Goal: Feedback & Contribution: Contribute content

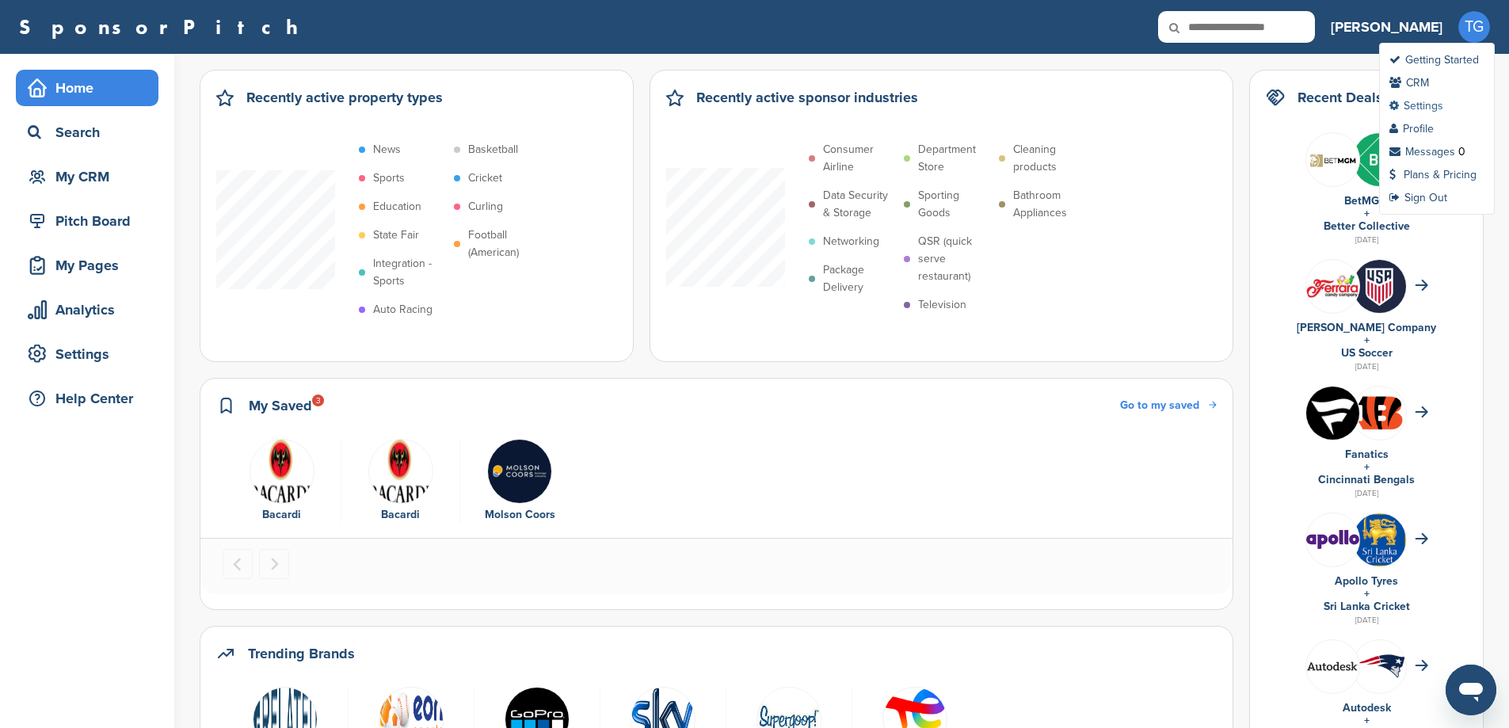
click at [1415, 108] on link "Settings" at bounding box center [1416, 105] width 54 height 13
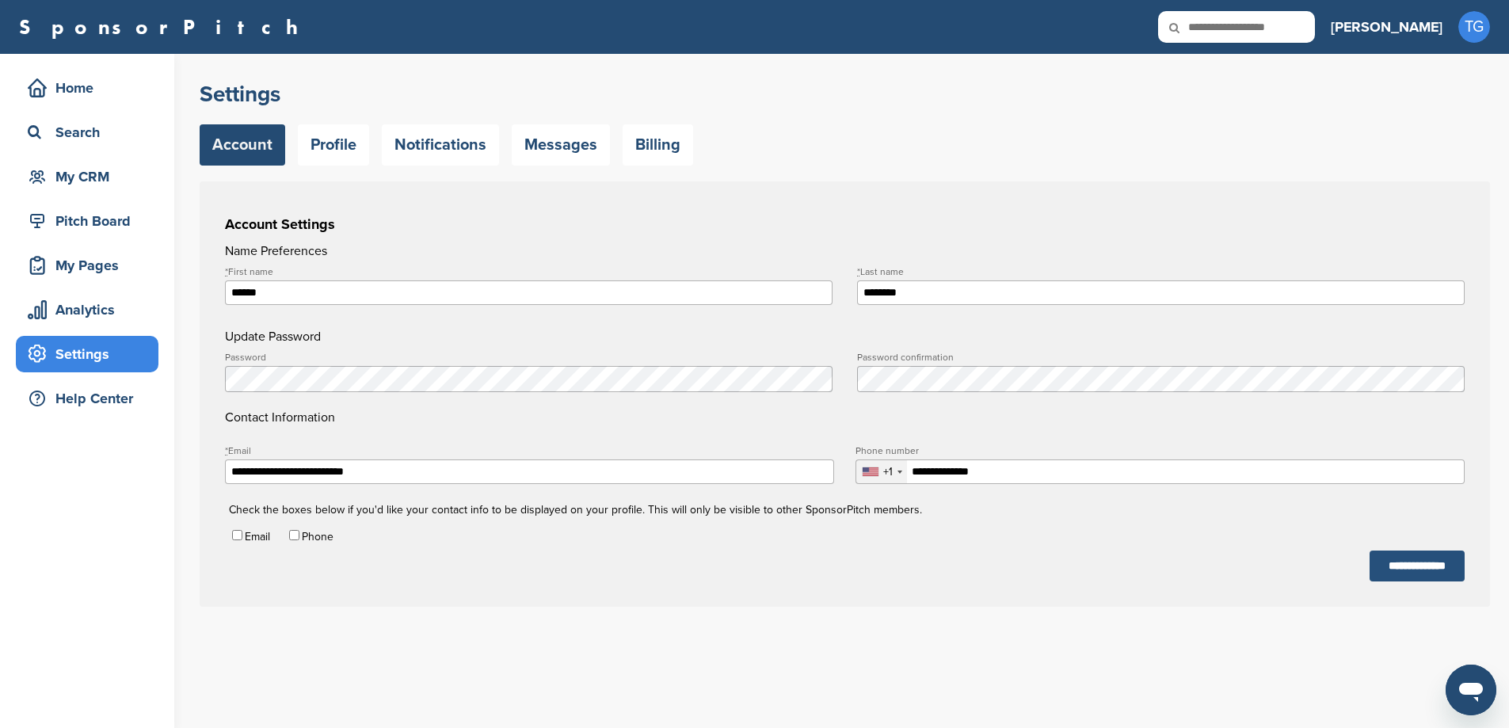
click at [1383, 579] on input "**********" at bounding box center [1416, 565] width 95 height 31
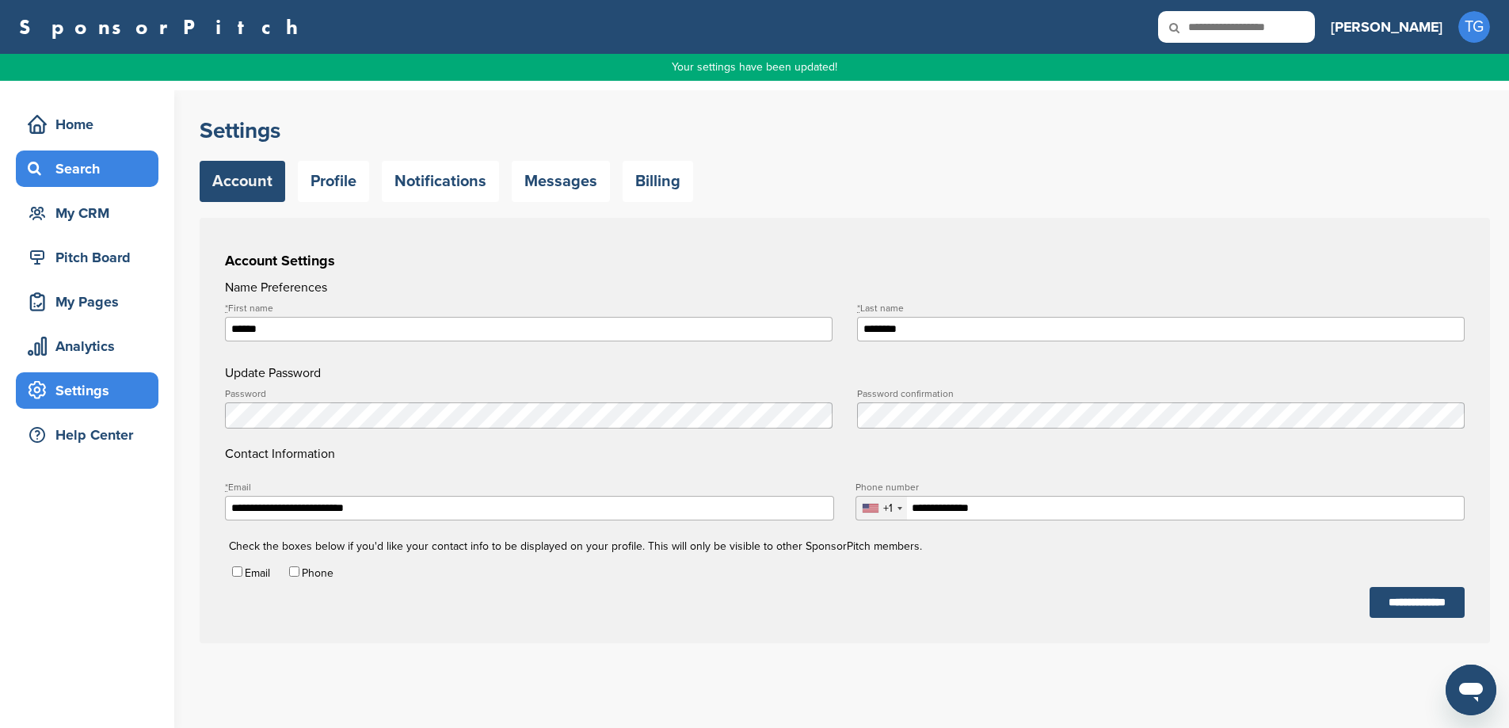
click at [93, 153] on div "Search" at bounding box center [87, 168] width 143 height 36
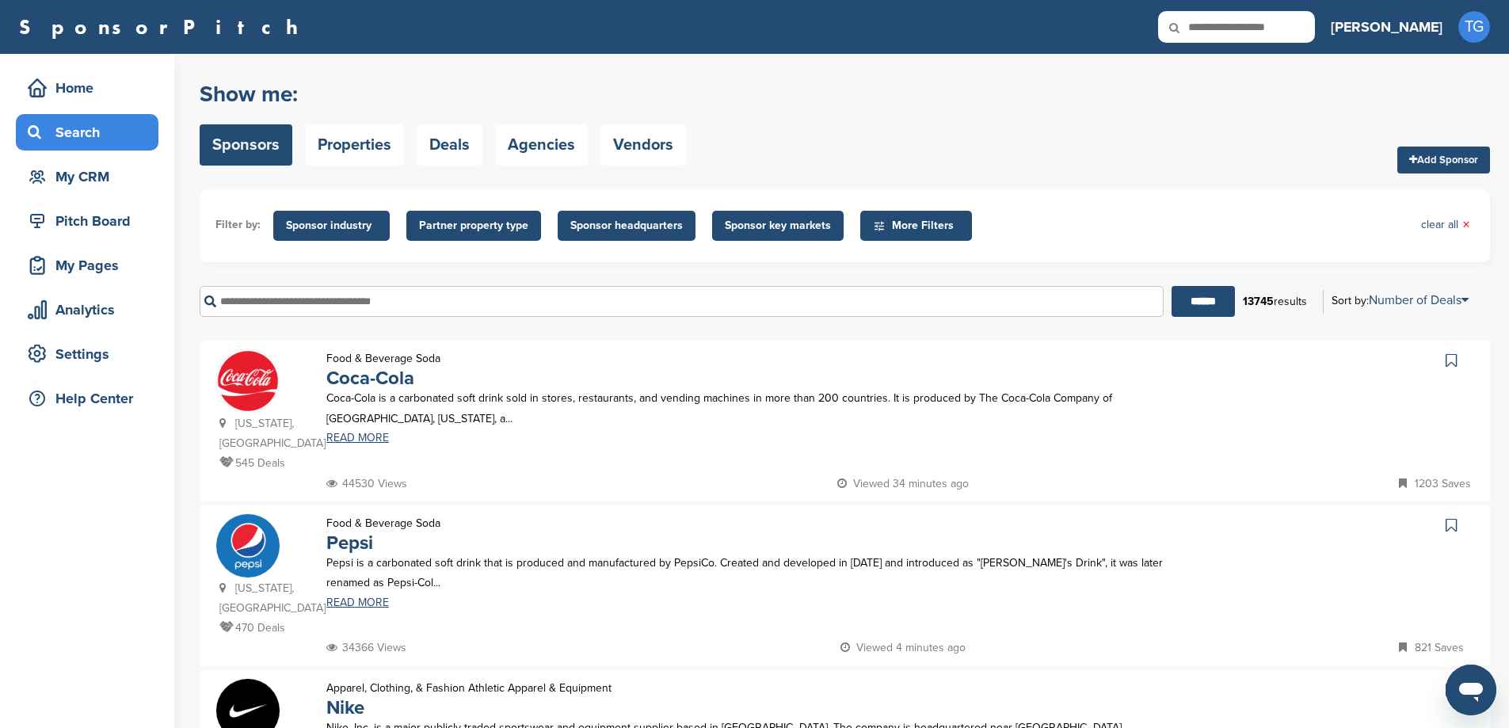
click at [394, 311] on input "text" at bounding box center [682, 301] width 964 height 31
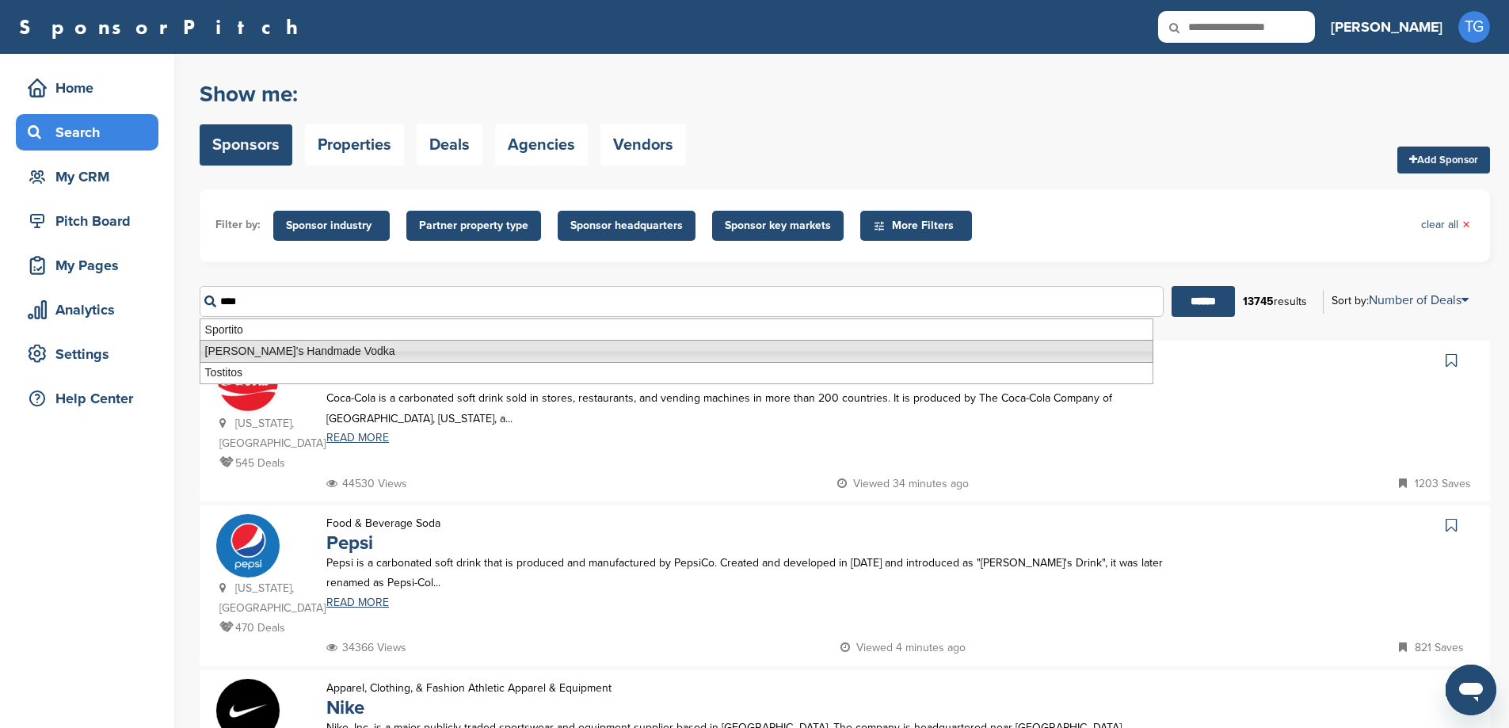
click at [375, 358] on li "Tito's Handmade Vodka" at bounding box center [676, 351] width 953 height 23
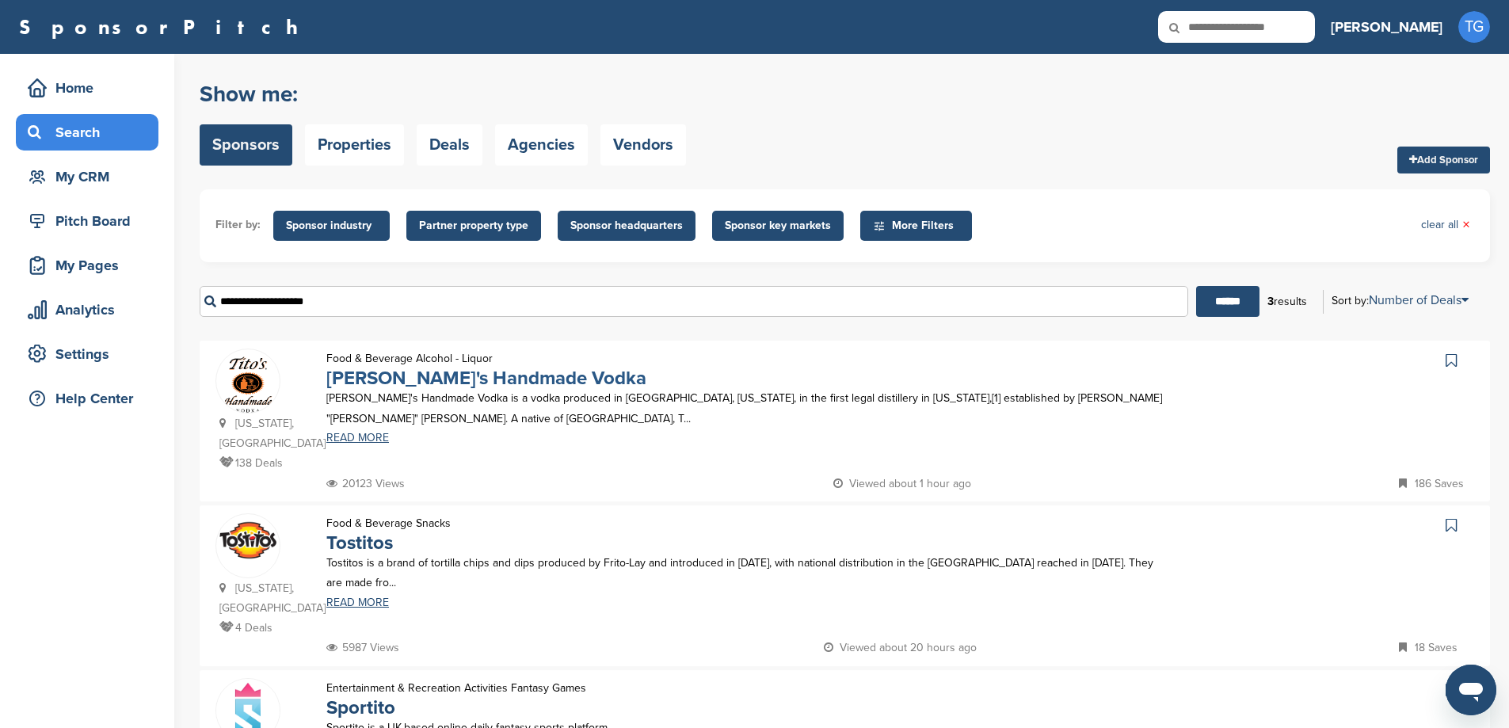
type input "**********"
click at [444, 387] on link "Tito's Handmade Vodka" at bounding box center [486, 378] width 320 height 23
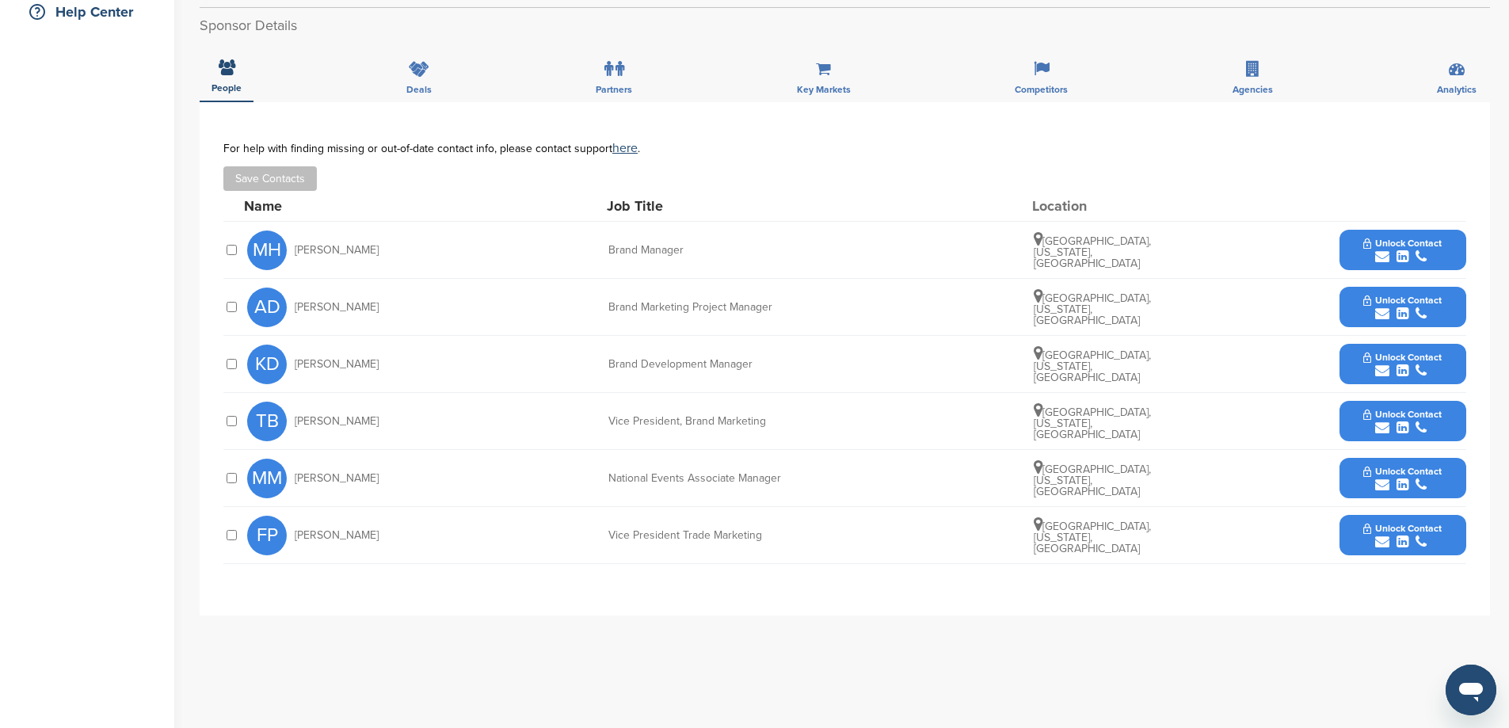
scroll to position [396, 0]
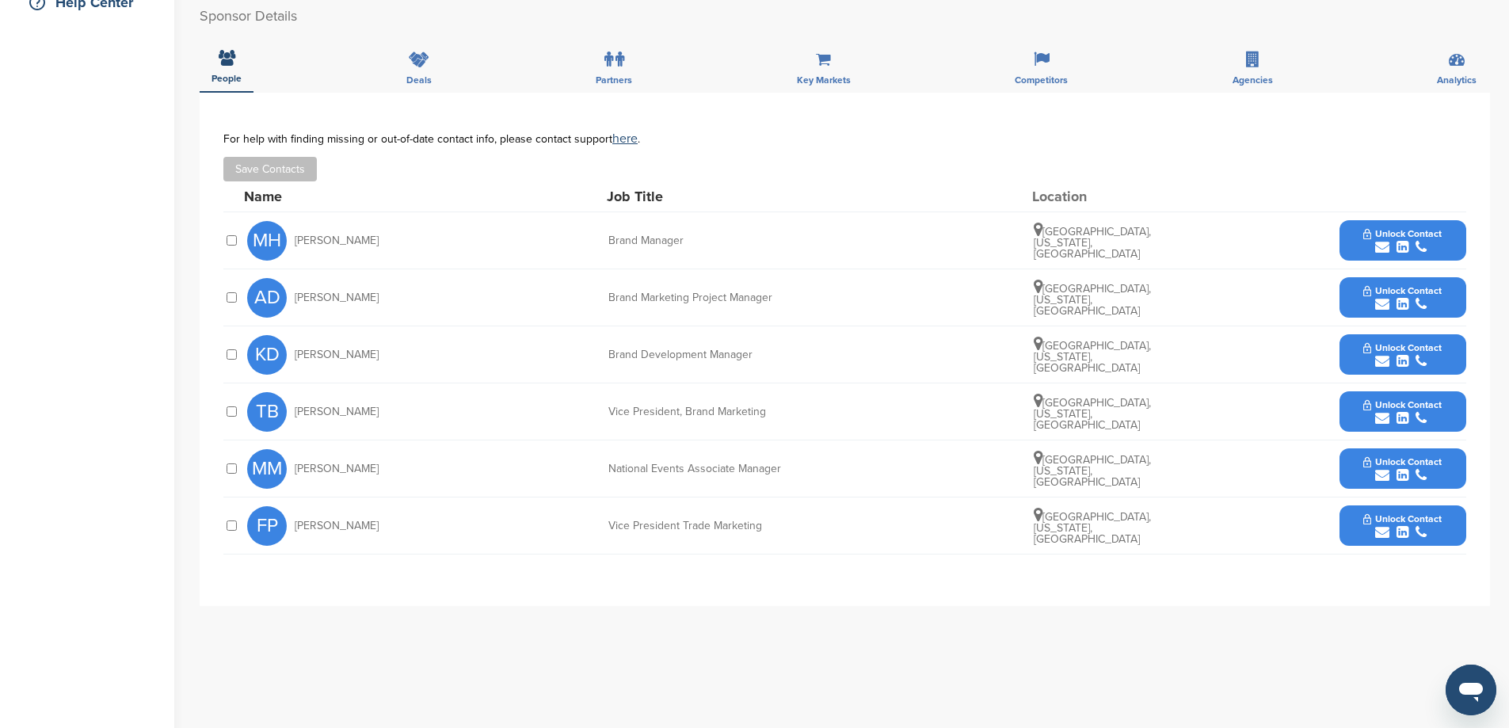
click at [1396, 342] on span "Unlock Contact" at bounding box center [1402, 347] width 78 height 11
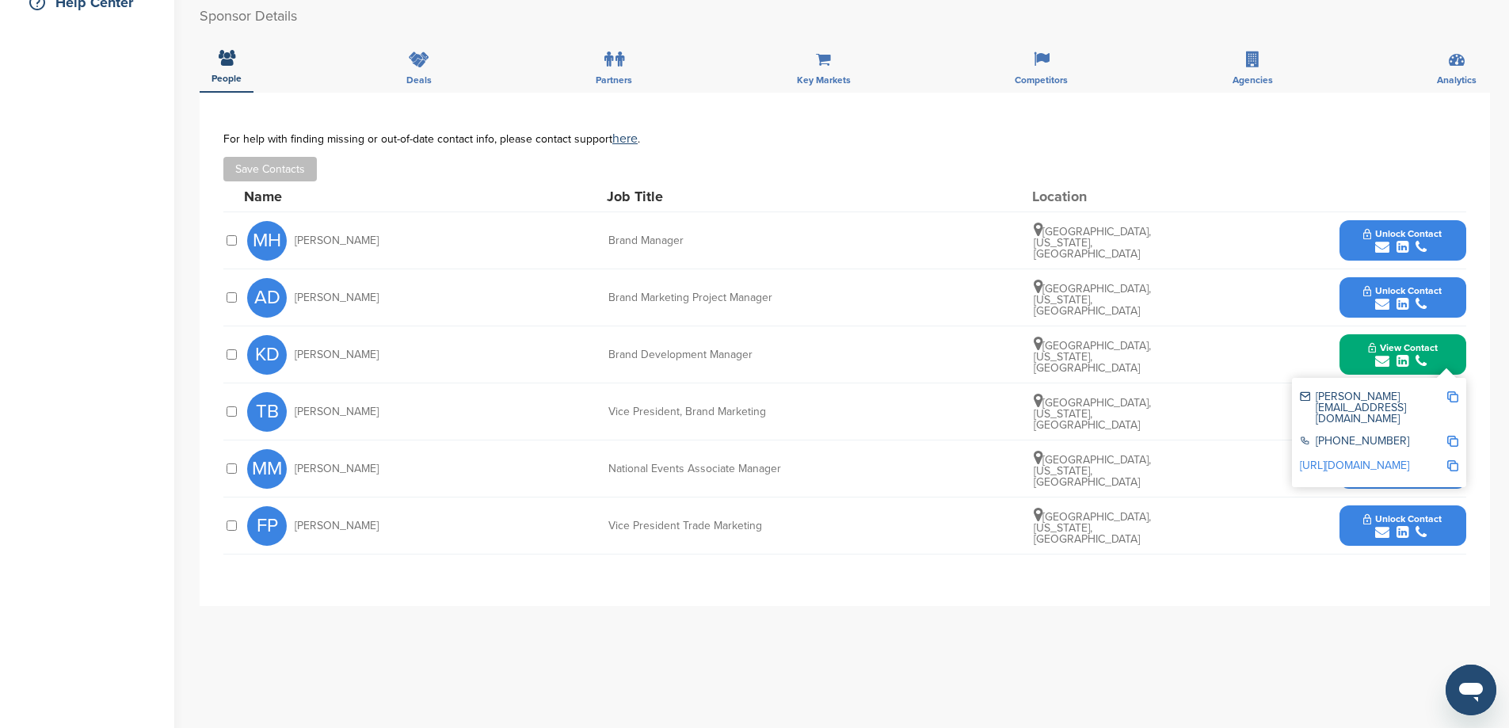
click at [1450, 391] on img at bounding box center [1452, 396] width 11 height 11
drag, startPoint x: 1449, startPoint y: 395, endPoint x: 1448, endPoint y: 409, distance: 13.5
click at [1449, 430] on div "+1888-278-2755" at bounding box center [1378, 442] width 158 height 25
click at [1455, 436] on img at bounding box center [1452, 441] width 11 height 11
click at [1452, 460] on img at bounding box center [1452, 465] width 11 height 11
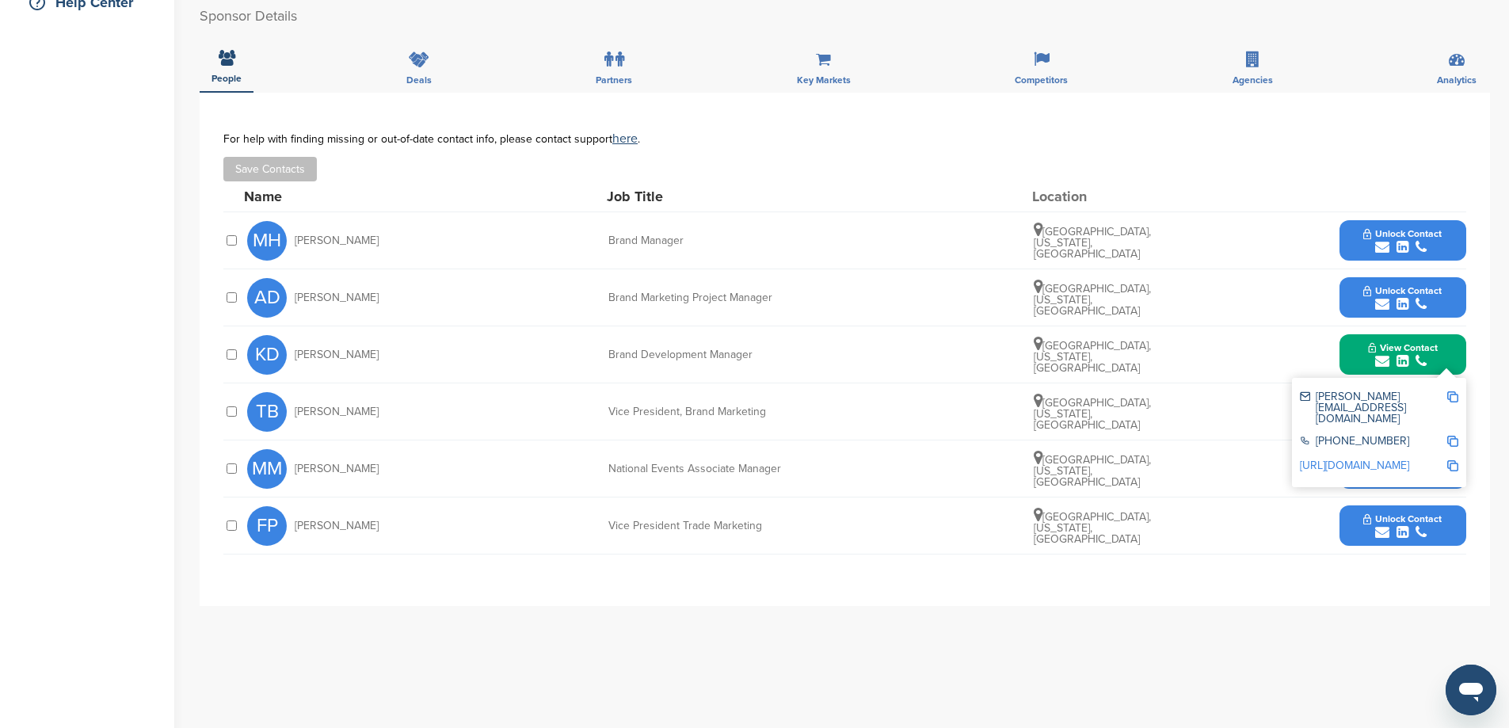
click at [256, 340] on span "KD" at bounding box center [267, 355] width 40 height 40
click at [344, 349] on span "Kristen Davis" at bounding box center [337, 354] width 84 height 11
click at [1427, 105] on div "**********" at bounding box center [845, 349] width 1290 height 513
drag, startPoint x: 1349, startPoint y: 642, endPoint x: 1339, endPoint y: 635, distance: 12.5
click at [1339, 635] on div "**********" at bounding box center [845, 410] width 1290 height 634
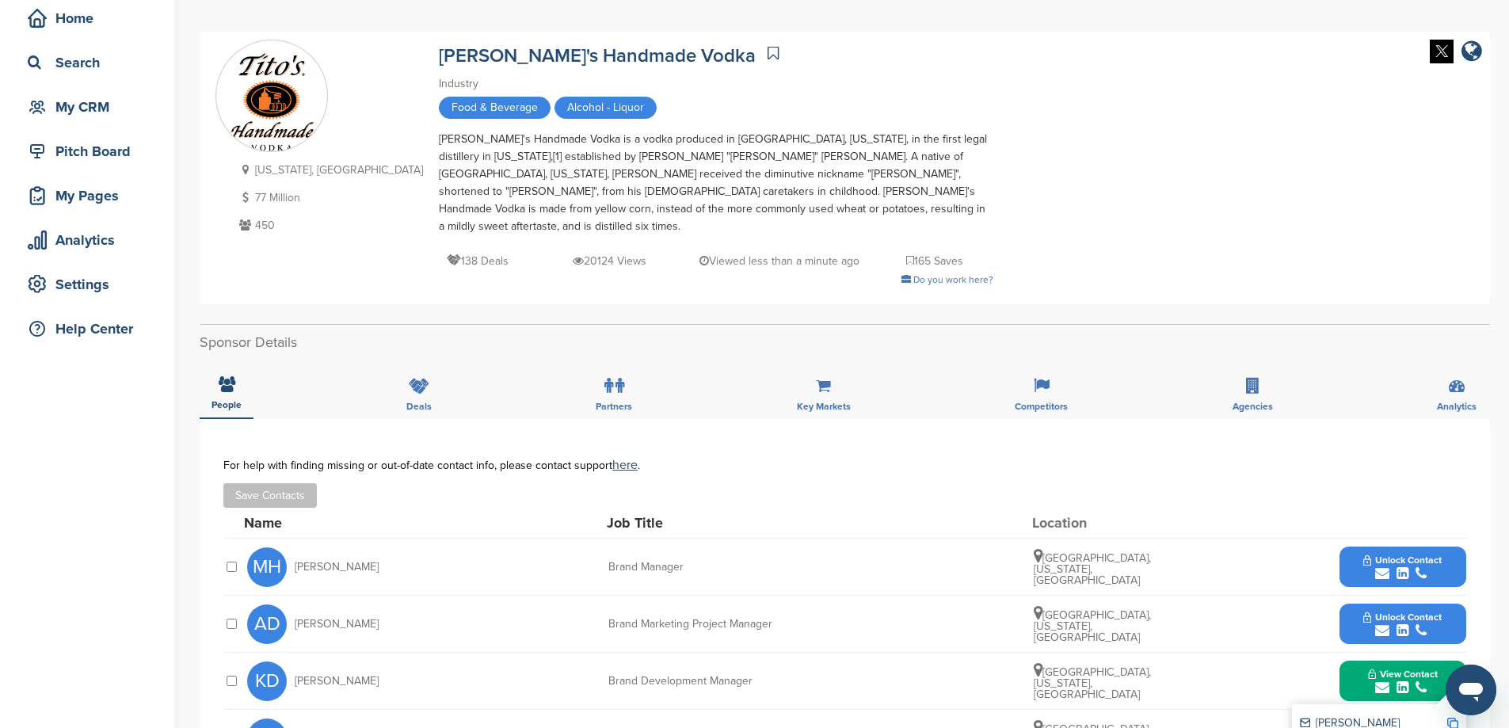
scroll to position [0, 0]
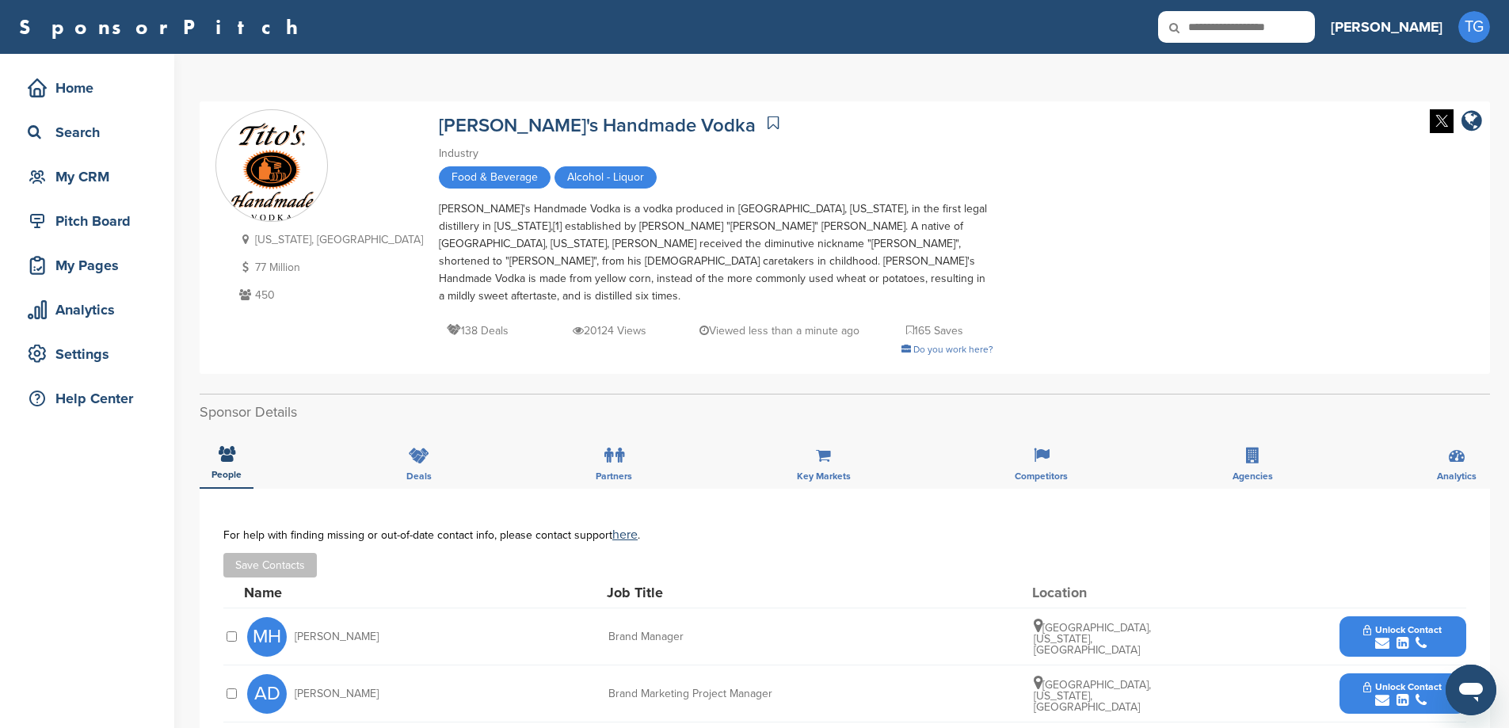
click at [767, 123] on icon at bounding box center [772, 123] width 11 height 16
click at [576, 117] on div "Tito's Handmade Vodka" at bounding box center [716, 123] width 554 height 28
click at [767, 119] on icon at bounding box center [772, 123] width 11 height 16
click at [95, 89] on div "Home" at bounding box center [91, 88] width 135 height 29
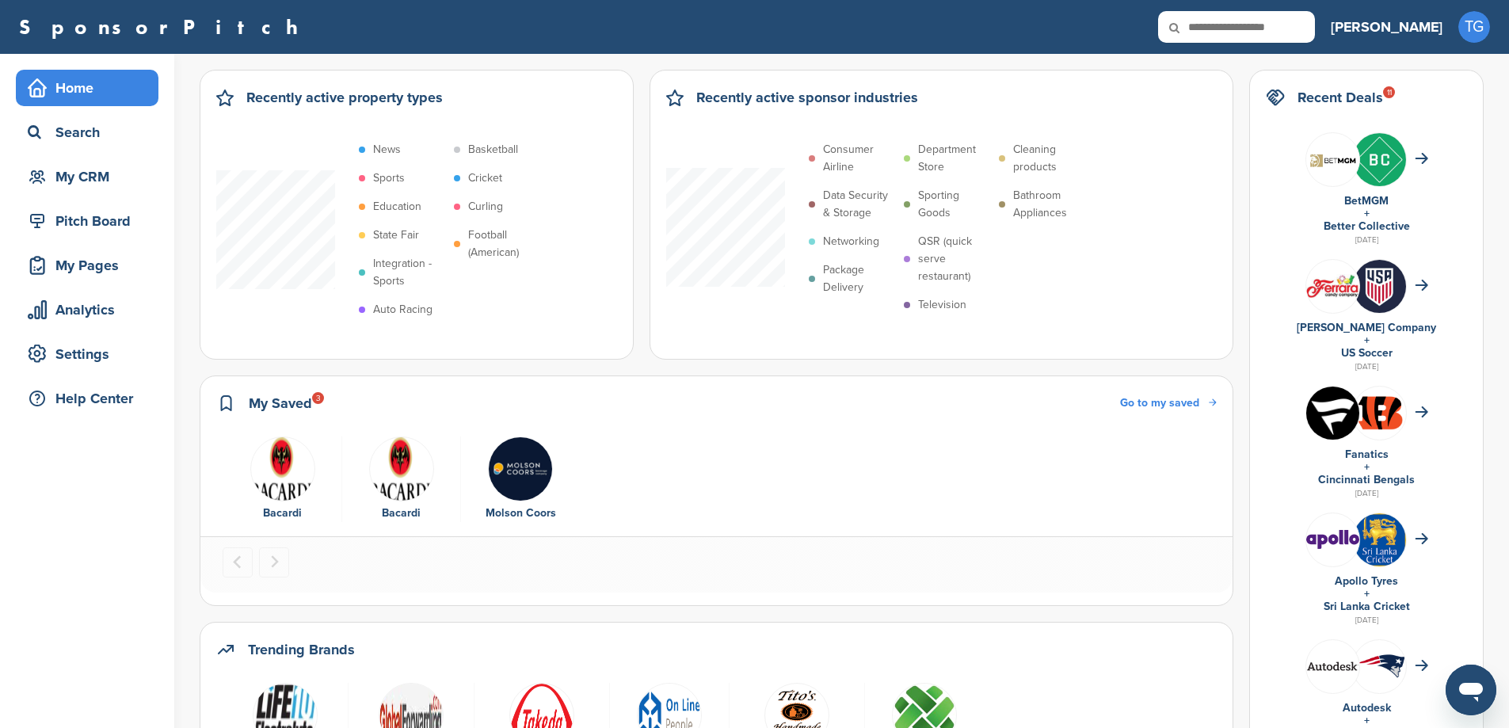
click at [272, 457] on img "1 of 3" at bounding box center [282, 468] width 65 height 65
click at [286, 474] on img "1 of 3" at bounding box center [281, 468] width 65 height 65
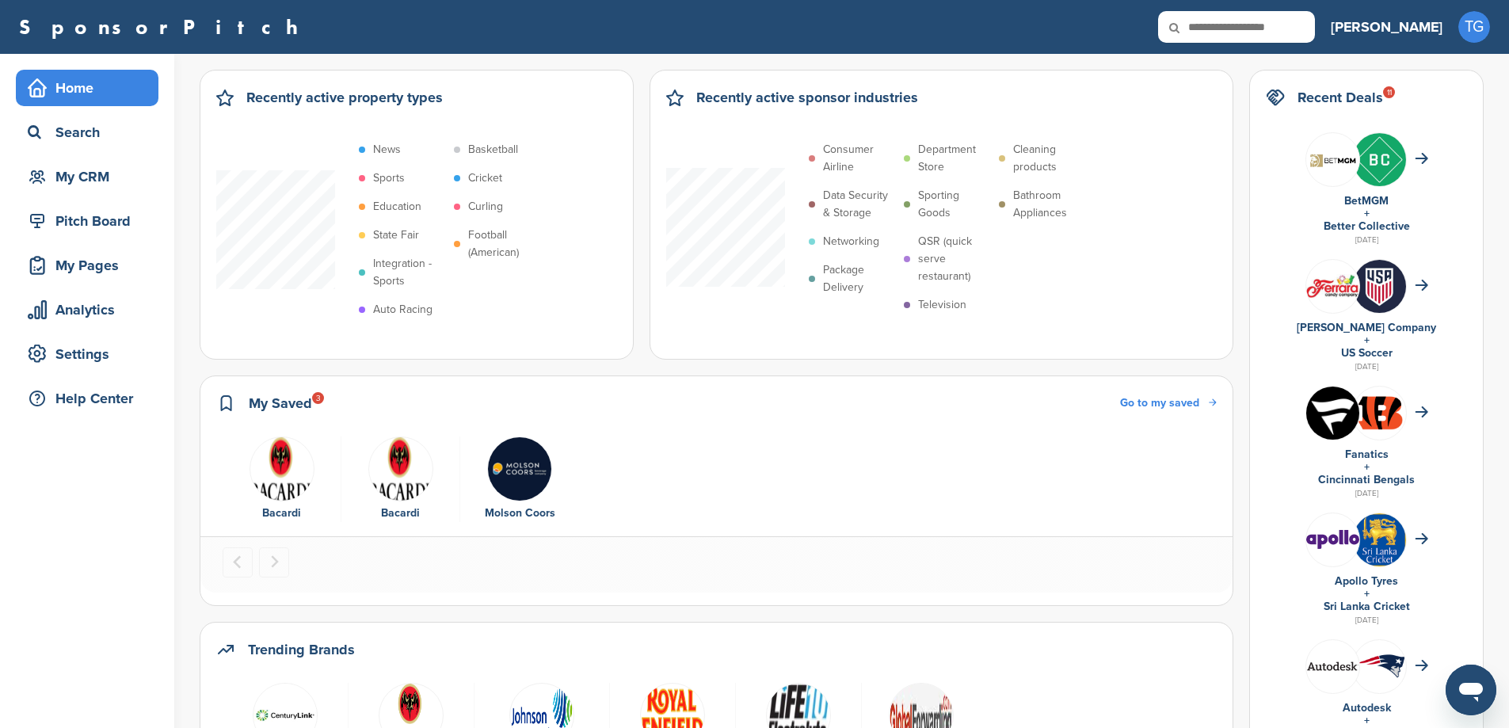
click at [1199, 404] on span "Go to my saved" at bounding box center [1159, 402] width 79 height 13
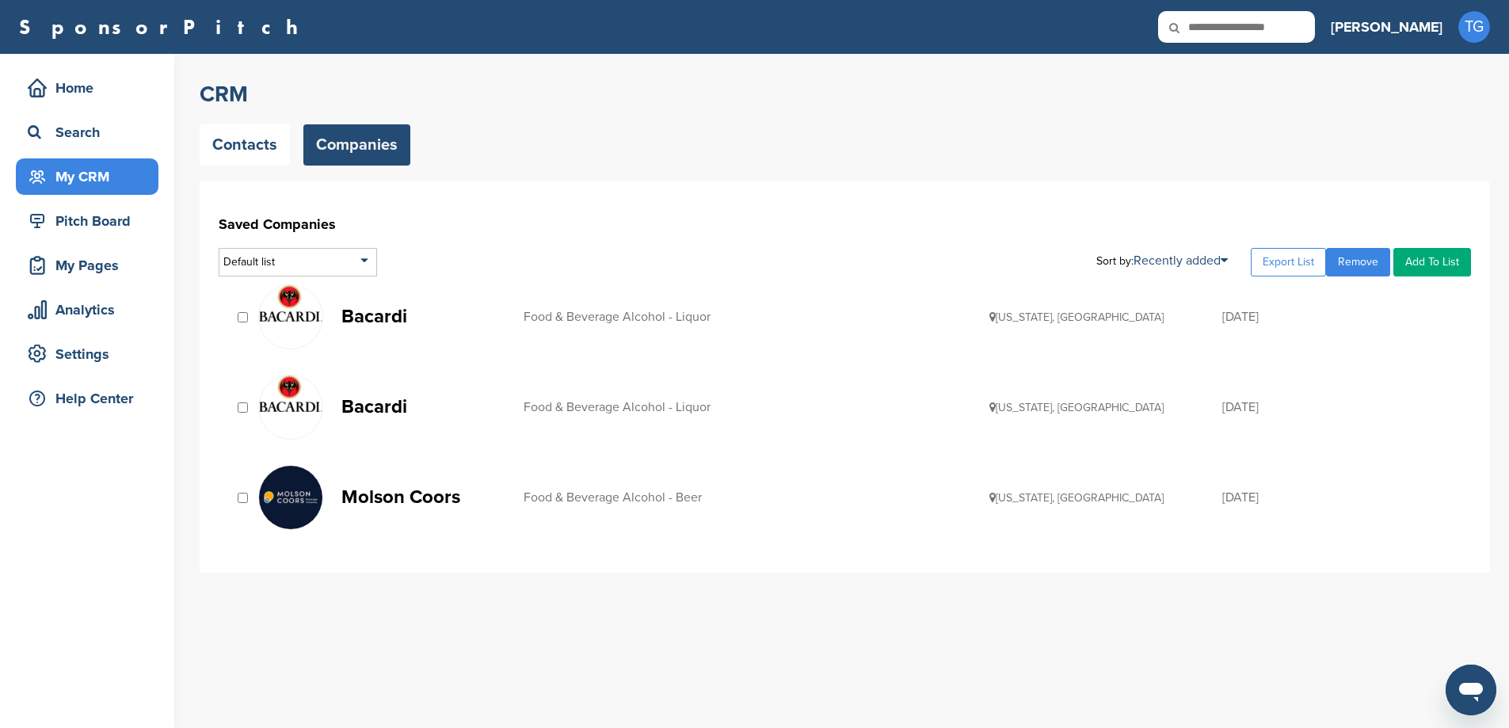
click at [245, 310] on div at bounding box center [242, 317] width 16 height 15
click at [1354, 253] on link "Remove" at bounding box center [1358, 262] width 64 height 29
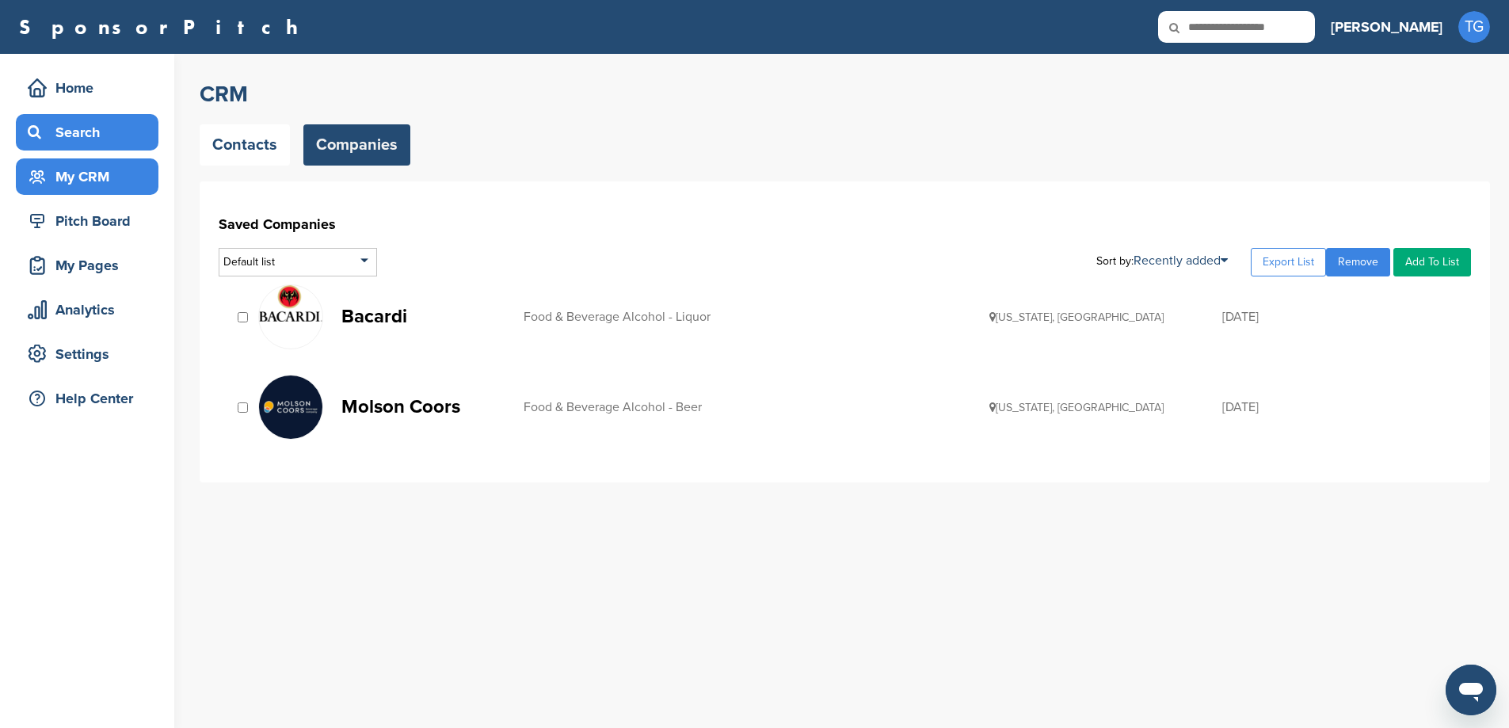
click at [81, 135] on div "Search" at bounding box center [91, 132] width 135 height 29
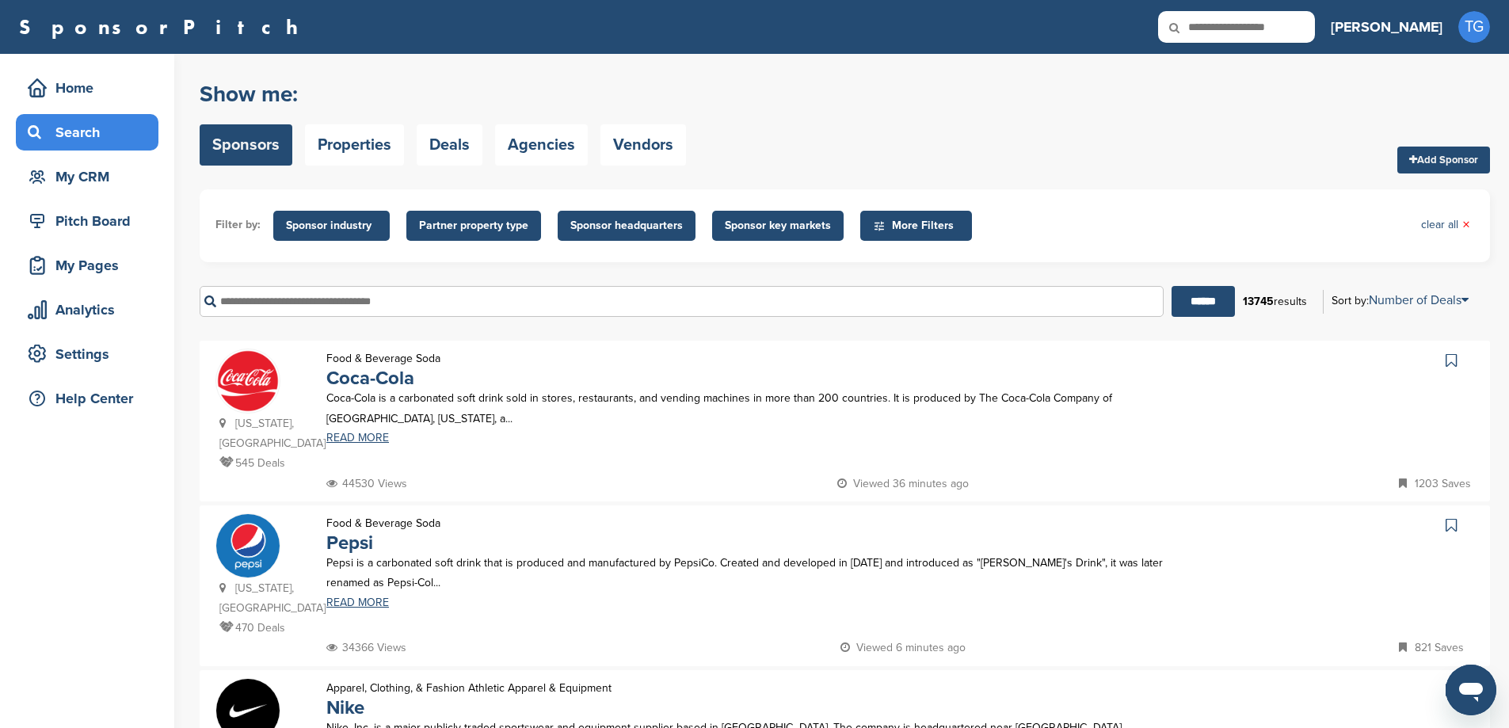
click at [483, 216] on span "Partner property type" at bounding box center [473, 226] width 135 height 30
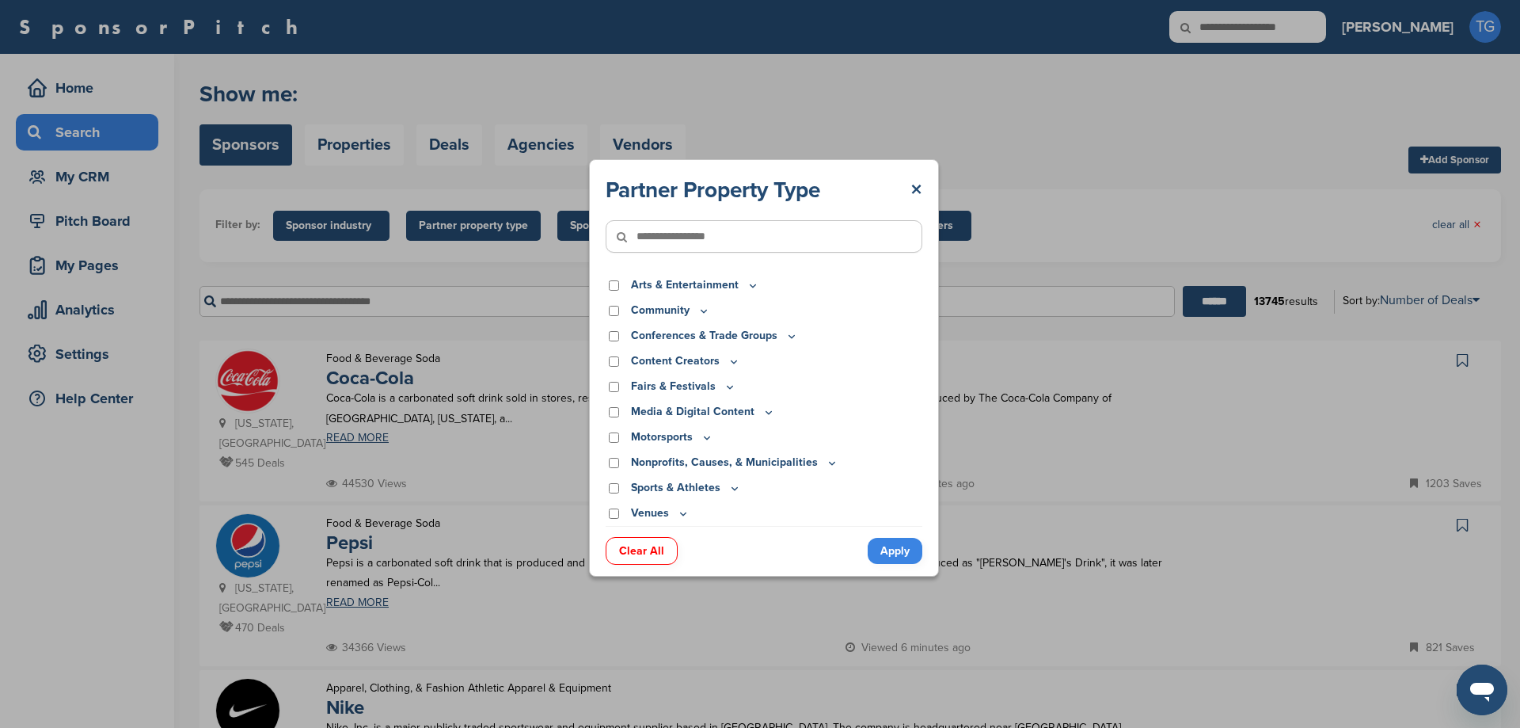
click at [751, 284] on icon at bounding box center [753, 285] width 13 height 13
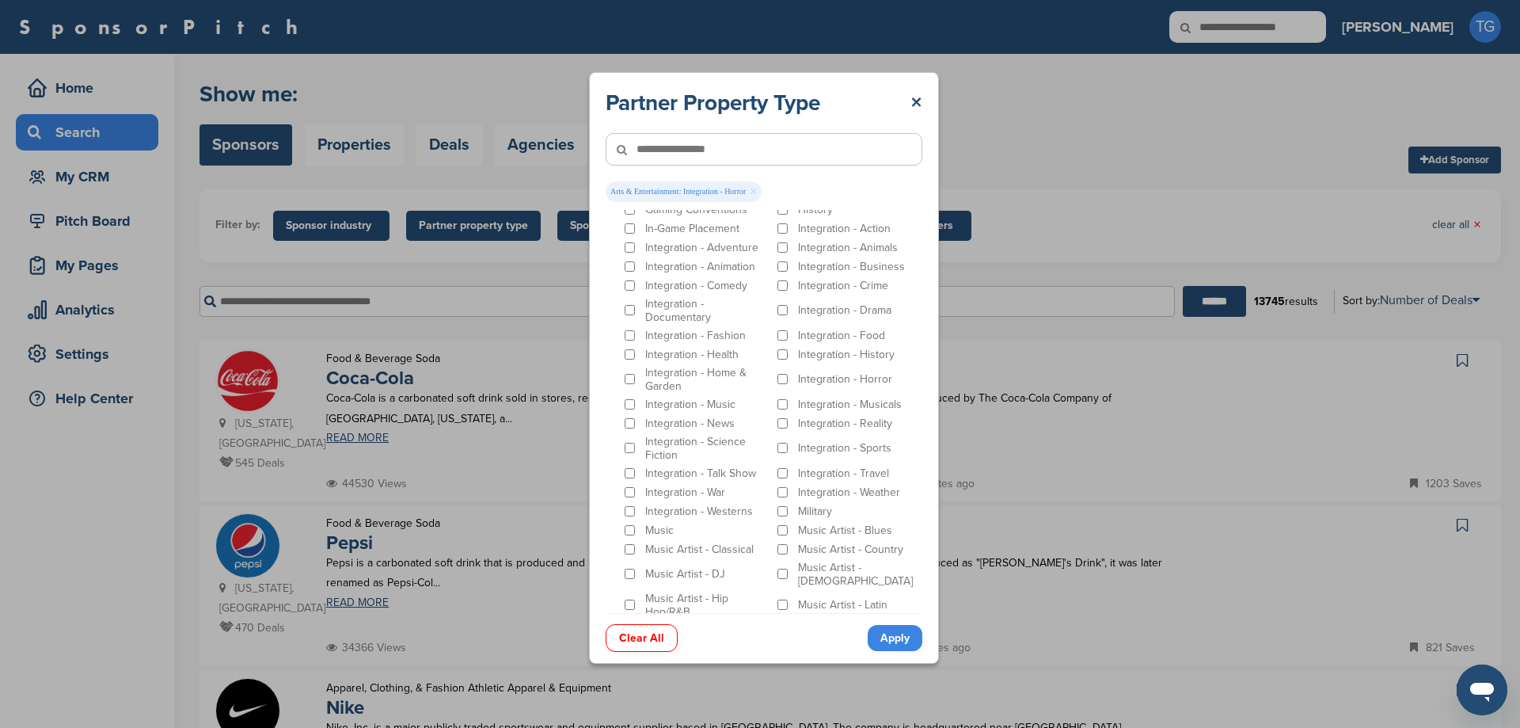
scroll to position [79, 0]
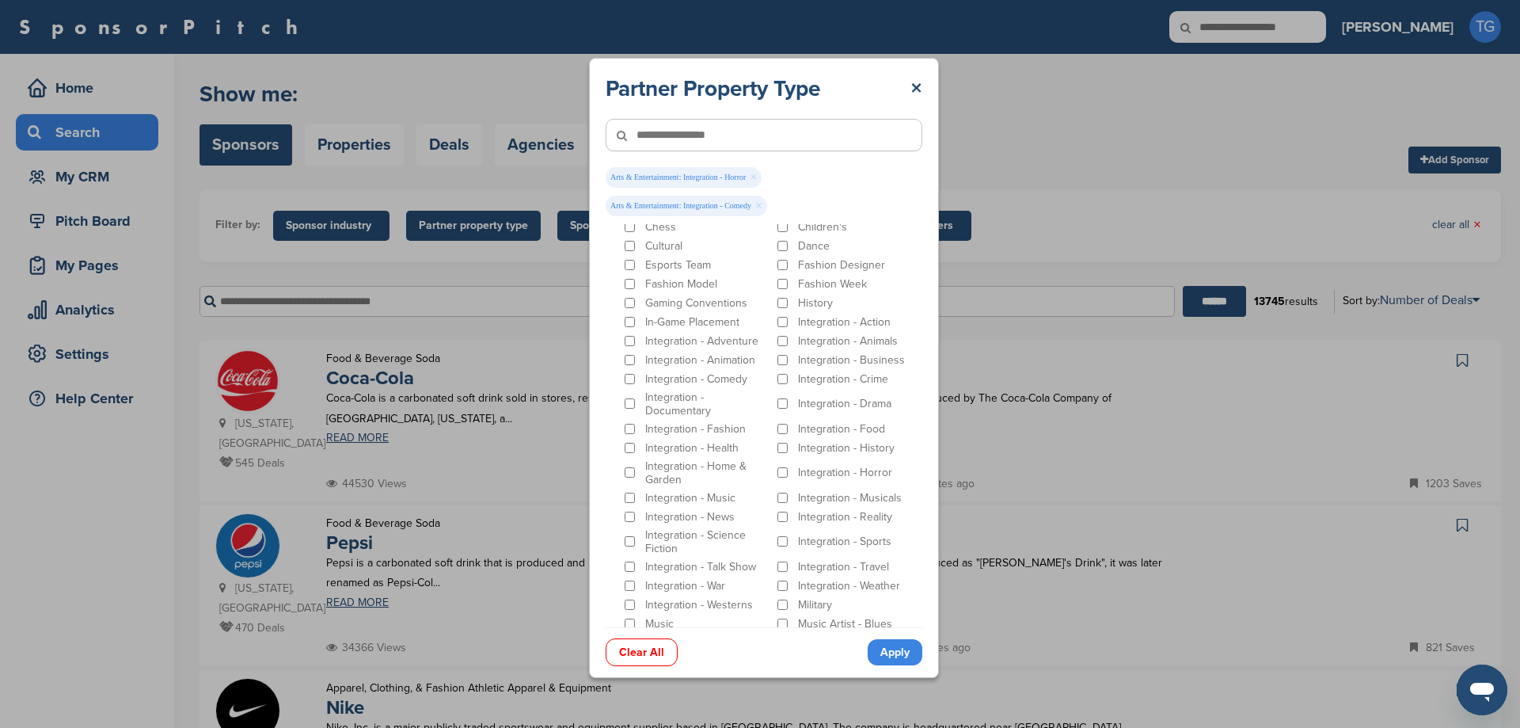
click at [909, 655] on link "Apply" at bounding box center [895, 652] width 55 height 26
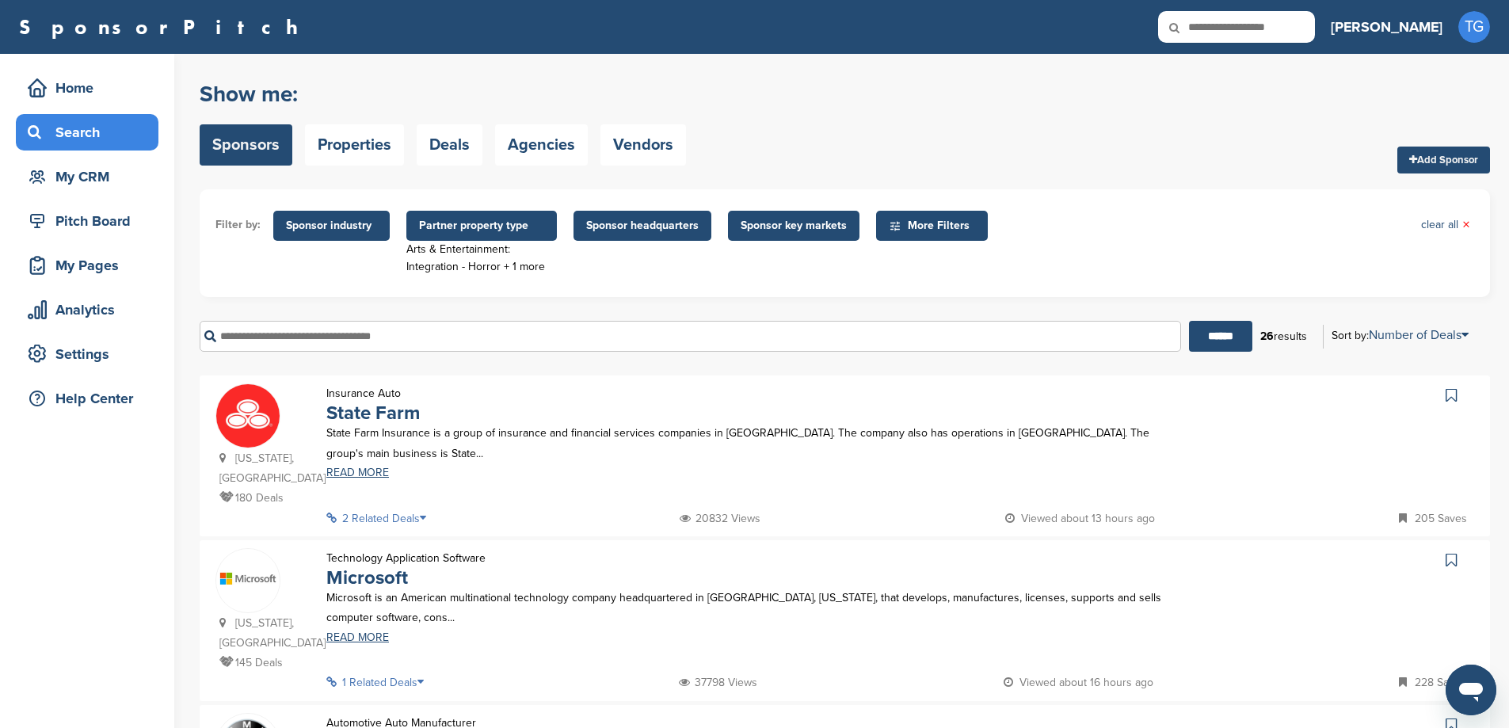
click at [359, 236] on span "Sponsor industry" at bounding box center [331, 226] width 116 height 30
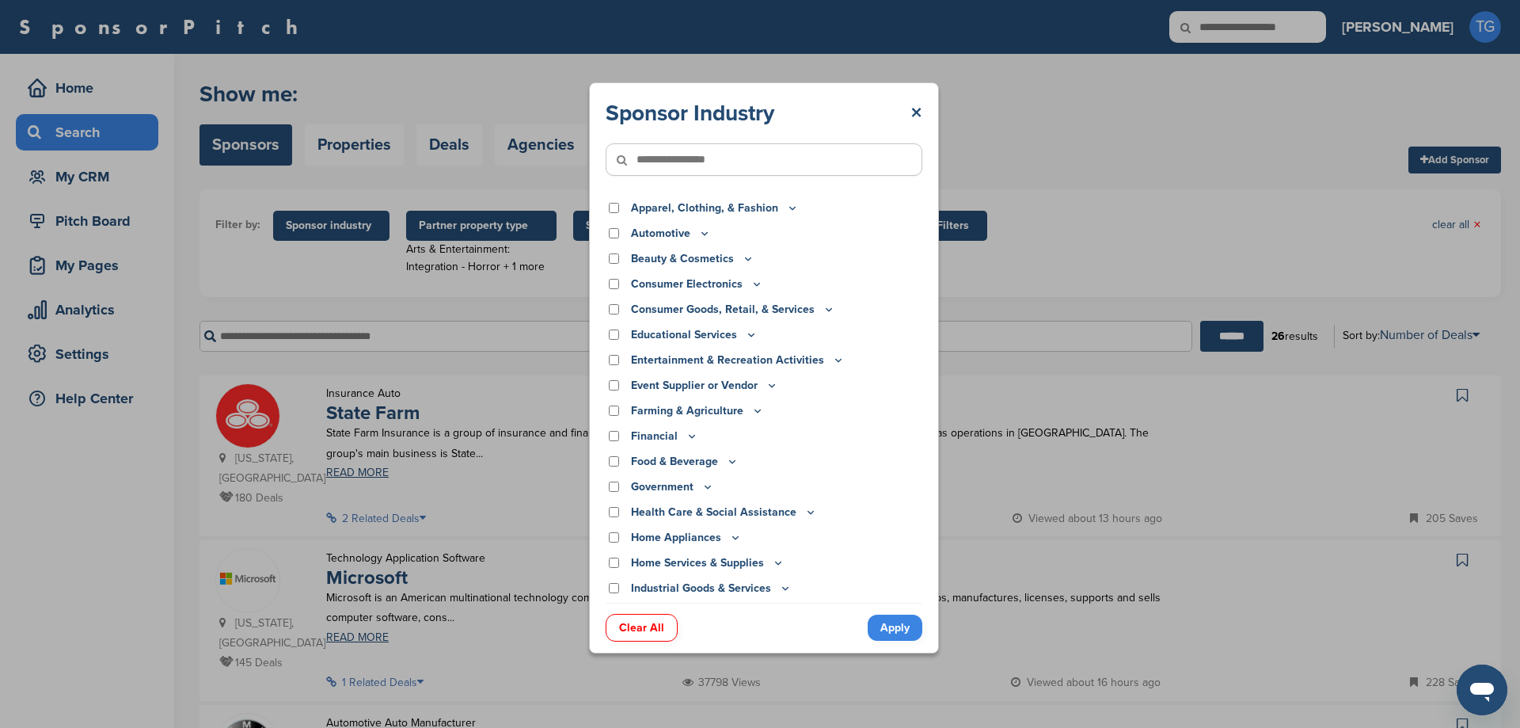
click at [729, 462] on icon at bounding box center [732, 461] width 13 height 13
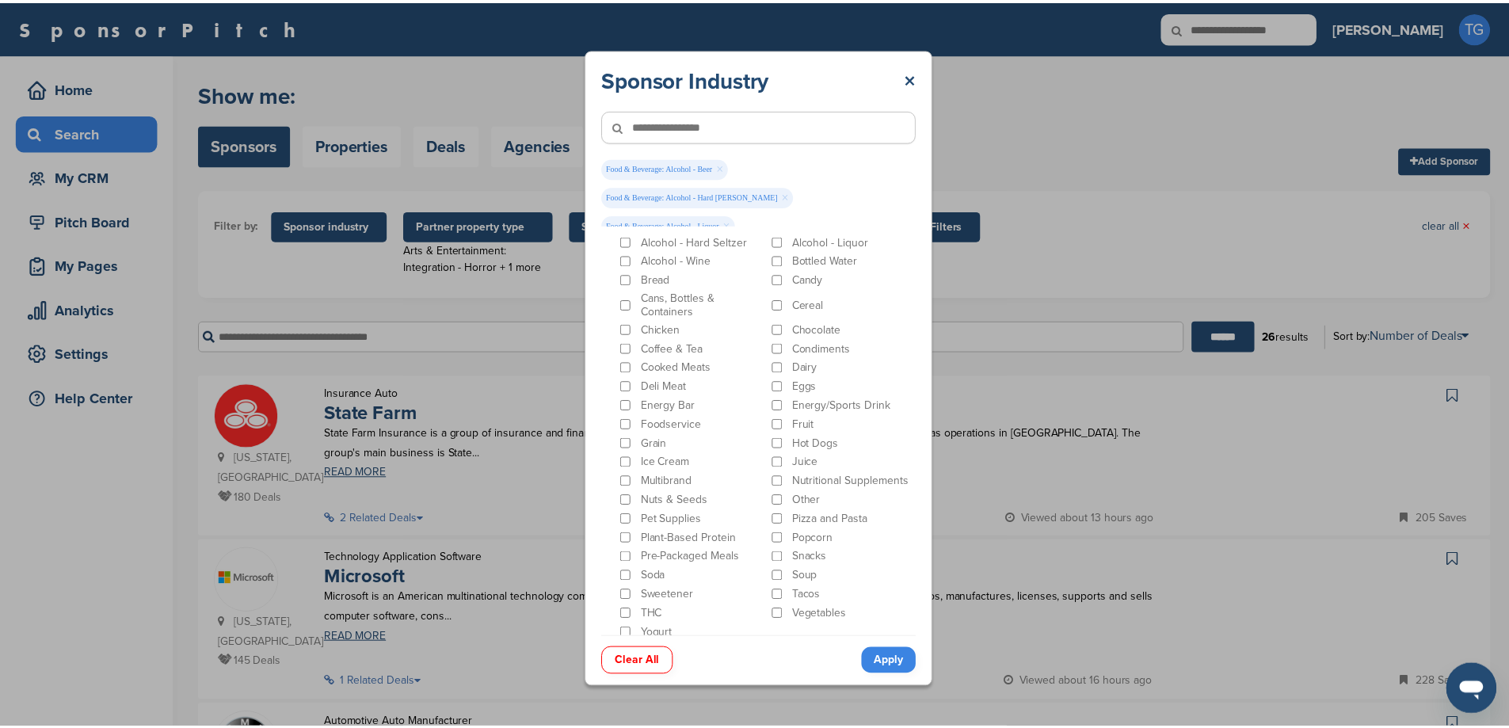
scroll to position [317, 0]
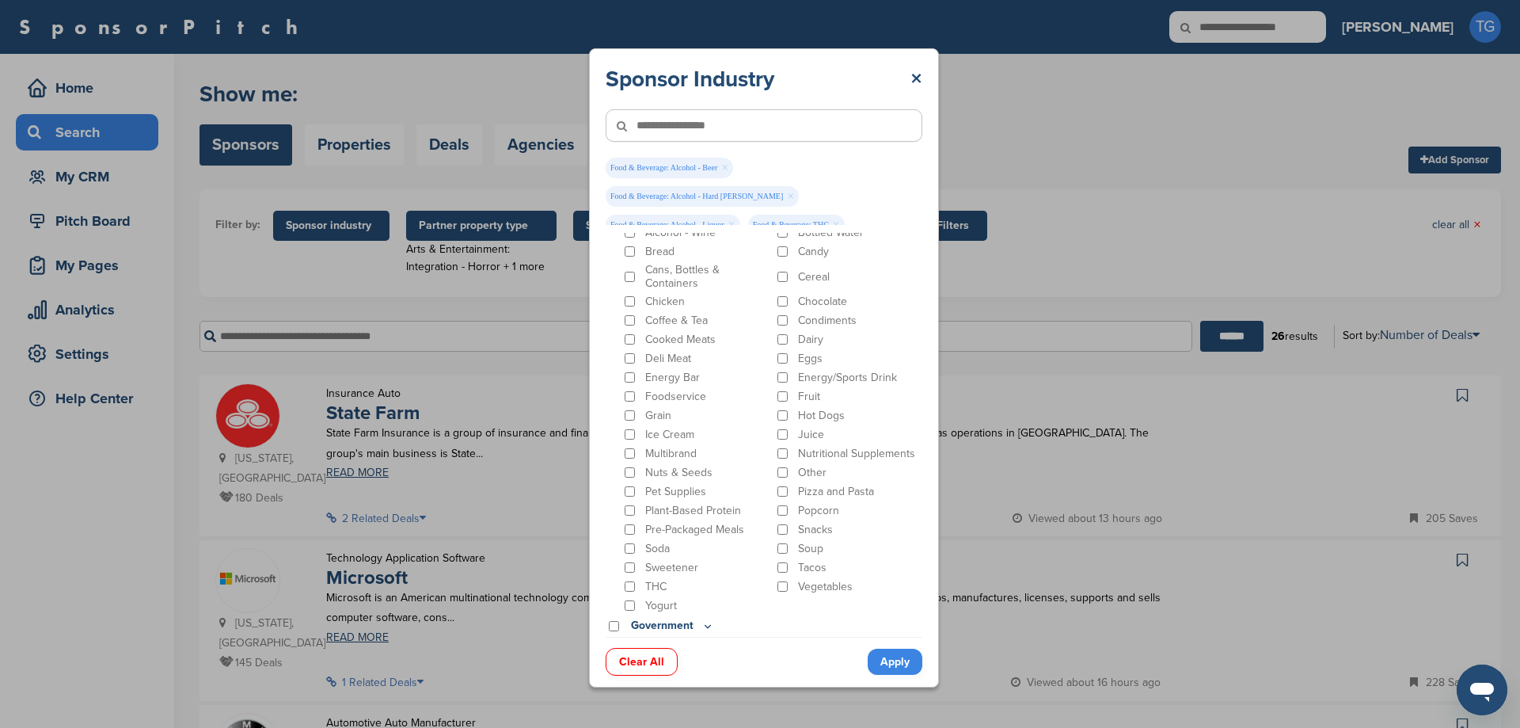
click at [902, 658] on link "Apply" at bounding box center [895, 662] width 55 height 26
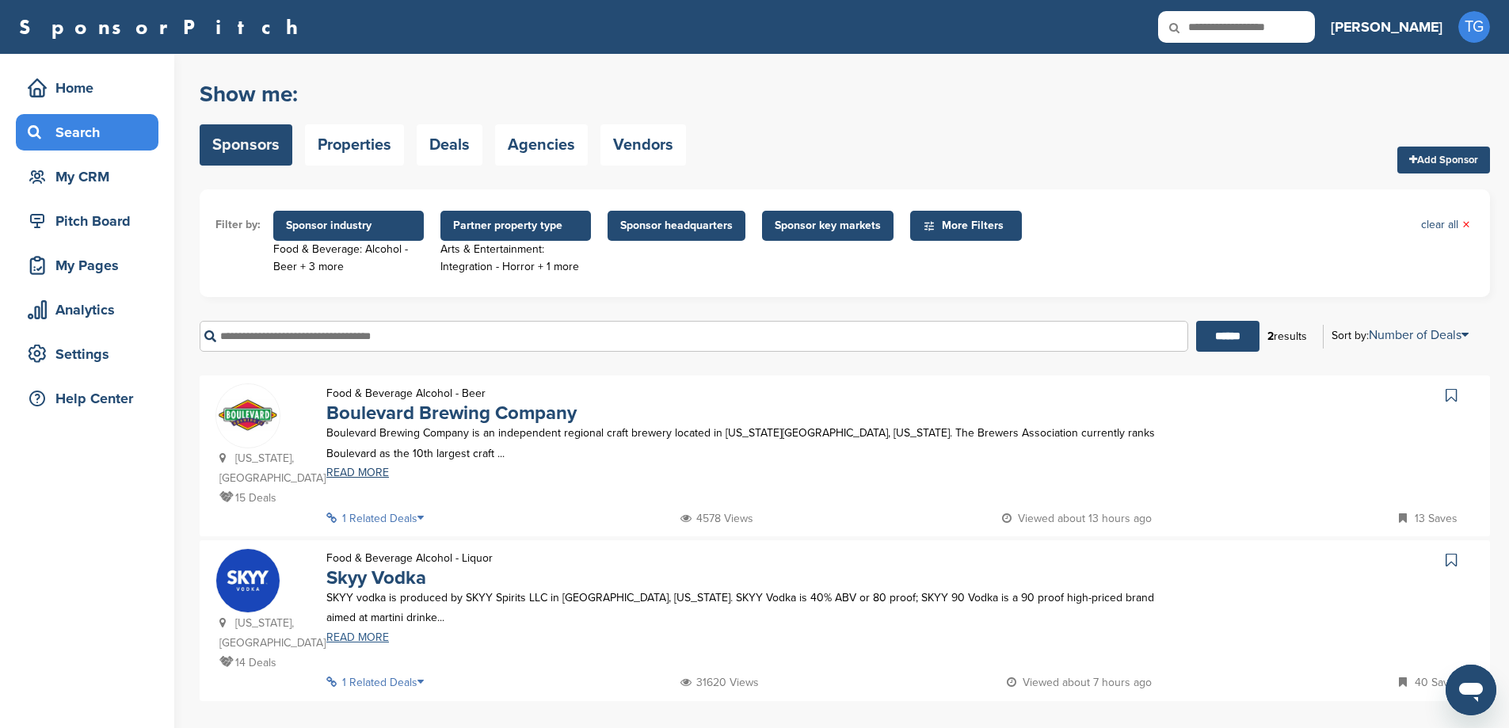
click at [356, 632] on link "READ MORE" at bounding box center [746, 637] width 841 height 11
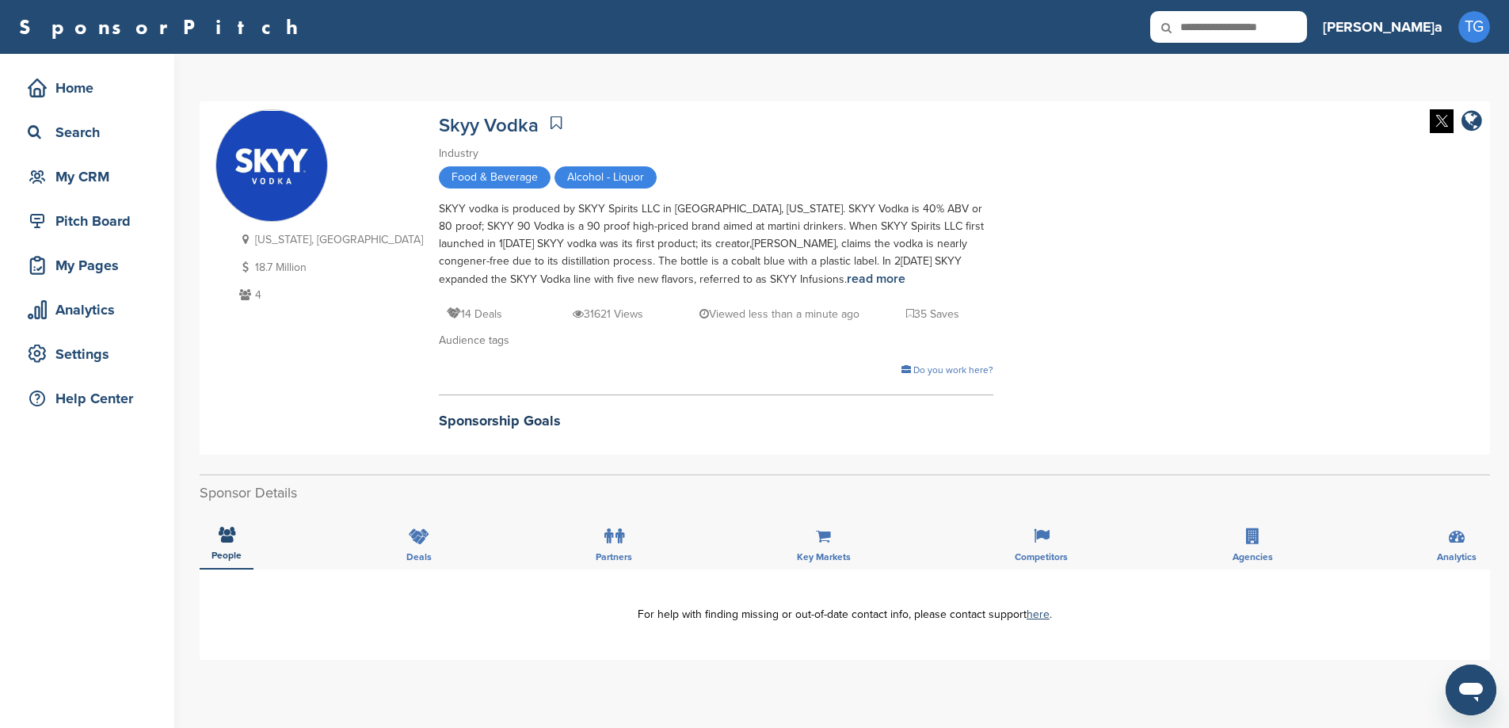
click at [443, 534] on div "People Deals Partners Key Markets Competitors Agencies Analytics" at bounding box center [845, 540] width 1290 height 59
click at [405, 546] on div "Deals" at bounding box center [418, 540] width 49 height 59
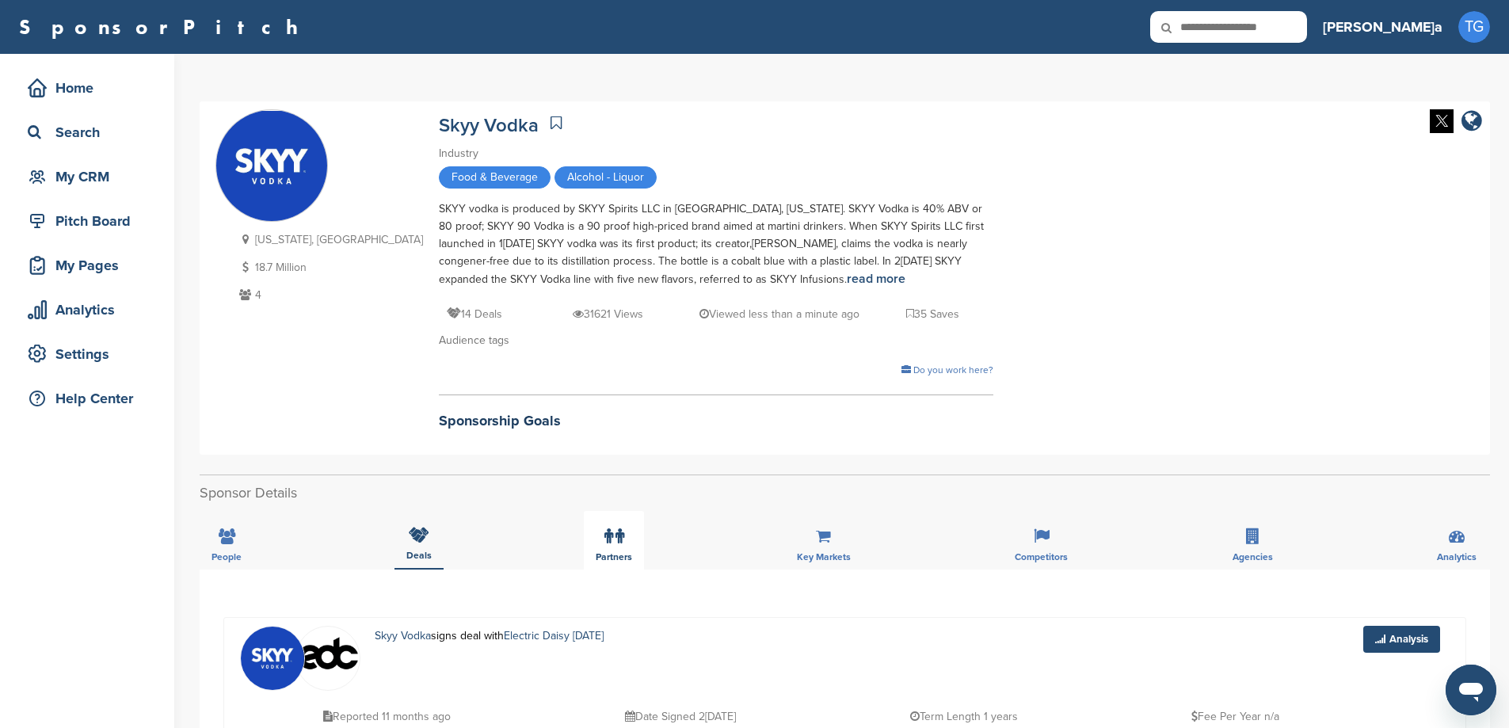
click at [596, 544] on div "Partners" at bounding box center [614, 540] width 60 height 59
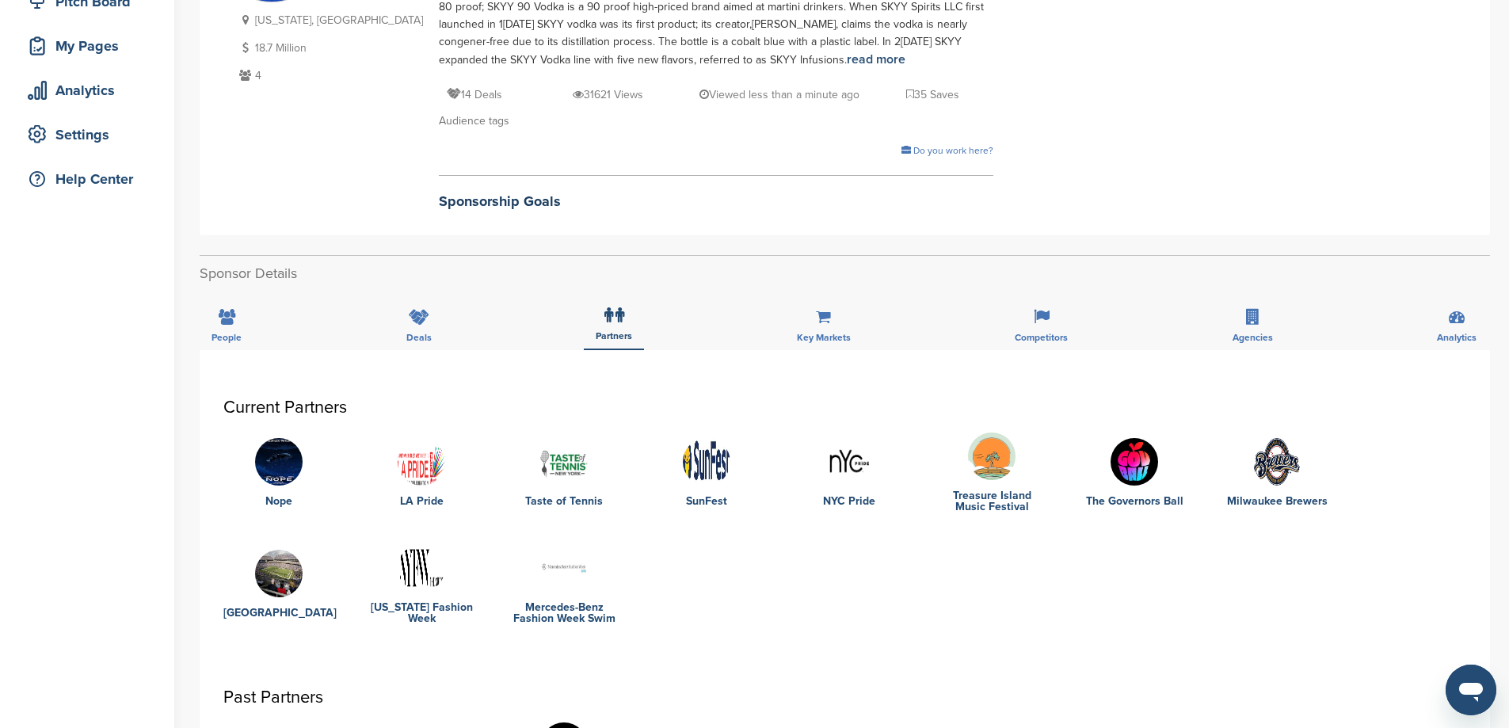
scroll to position [238, 0]
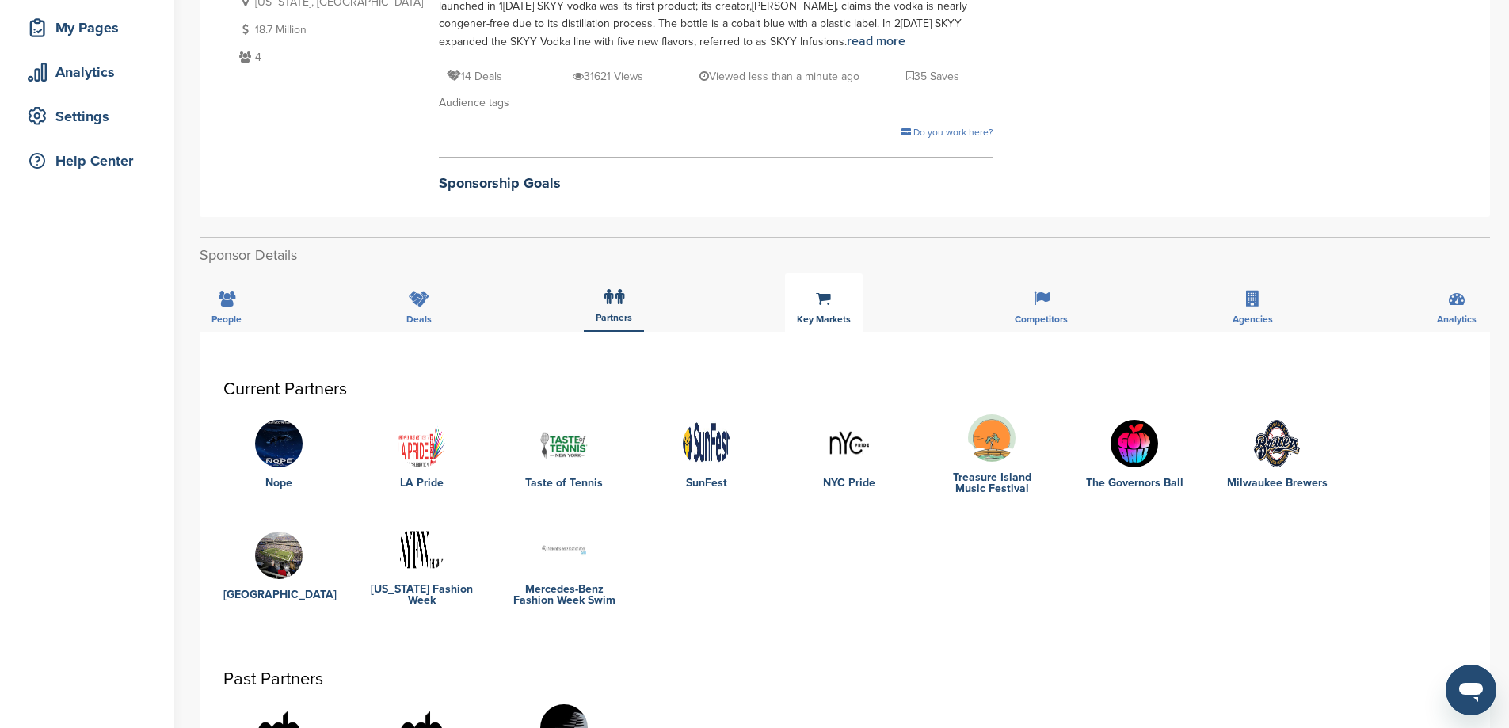
click at [812, 325] on div "Key Markets" at bounding box center [824, 302] width 78 height 59
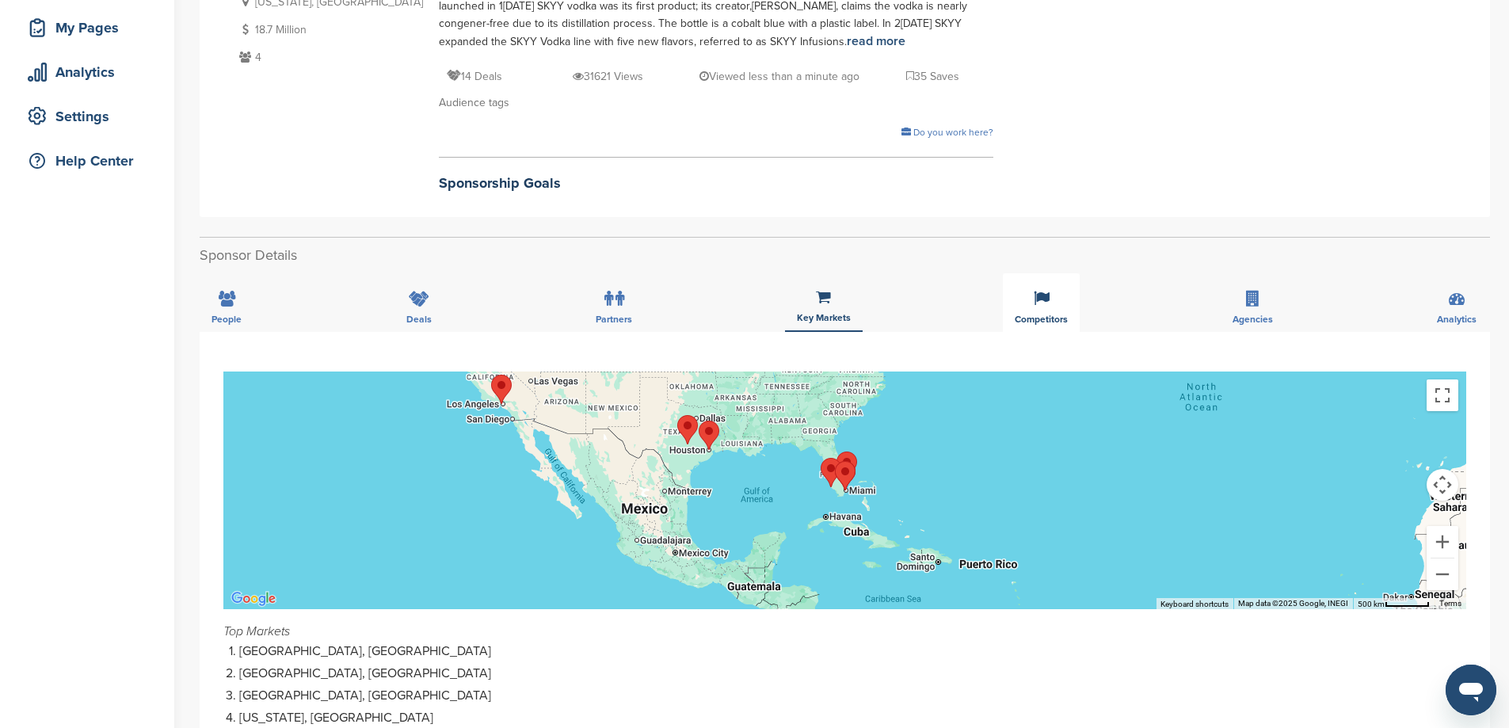
click at [1074, 310] on div "Competitors" at bounding box center [1041, 302] width 77 height 59
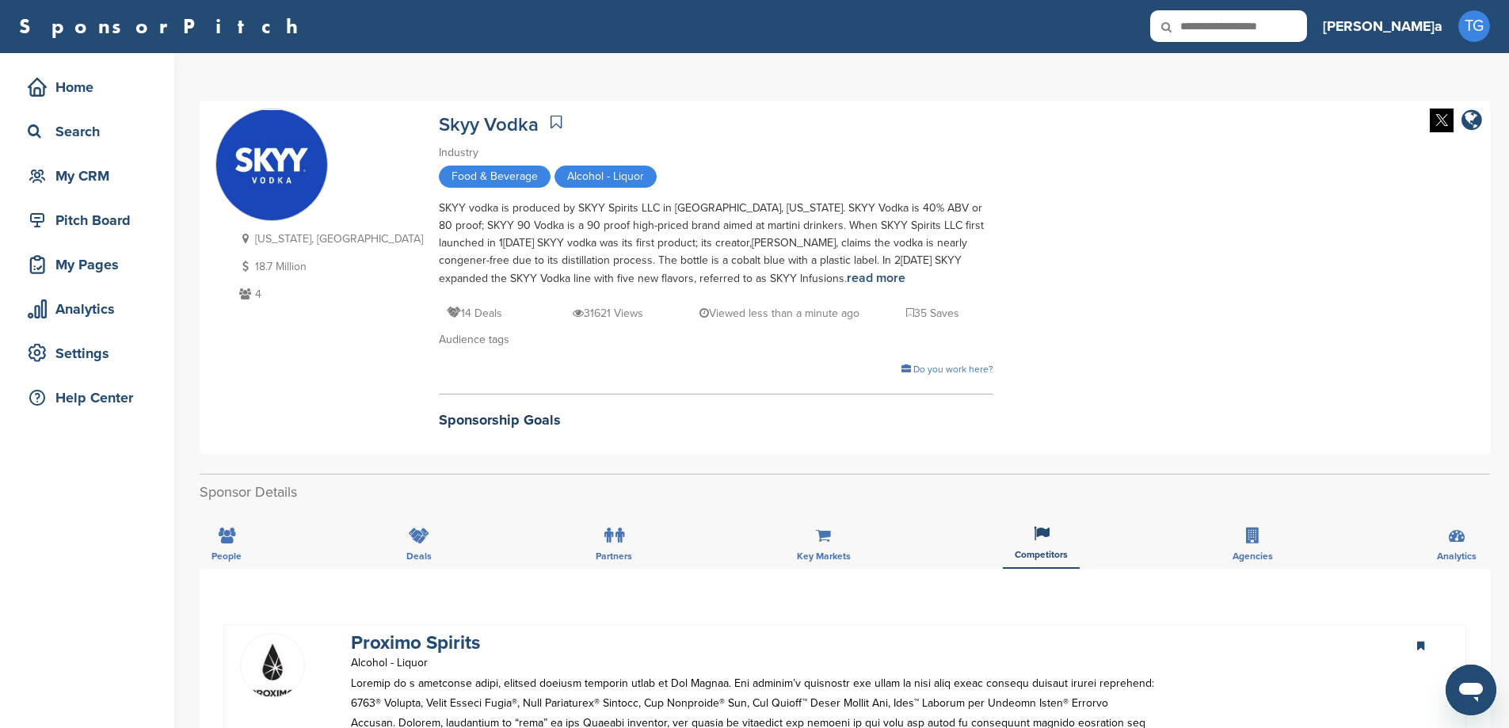
scroll to position [0, 0]
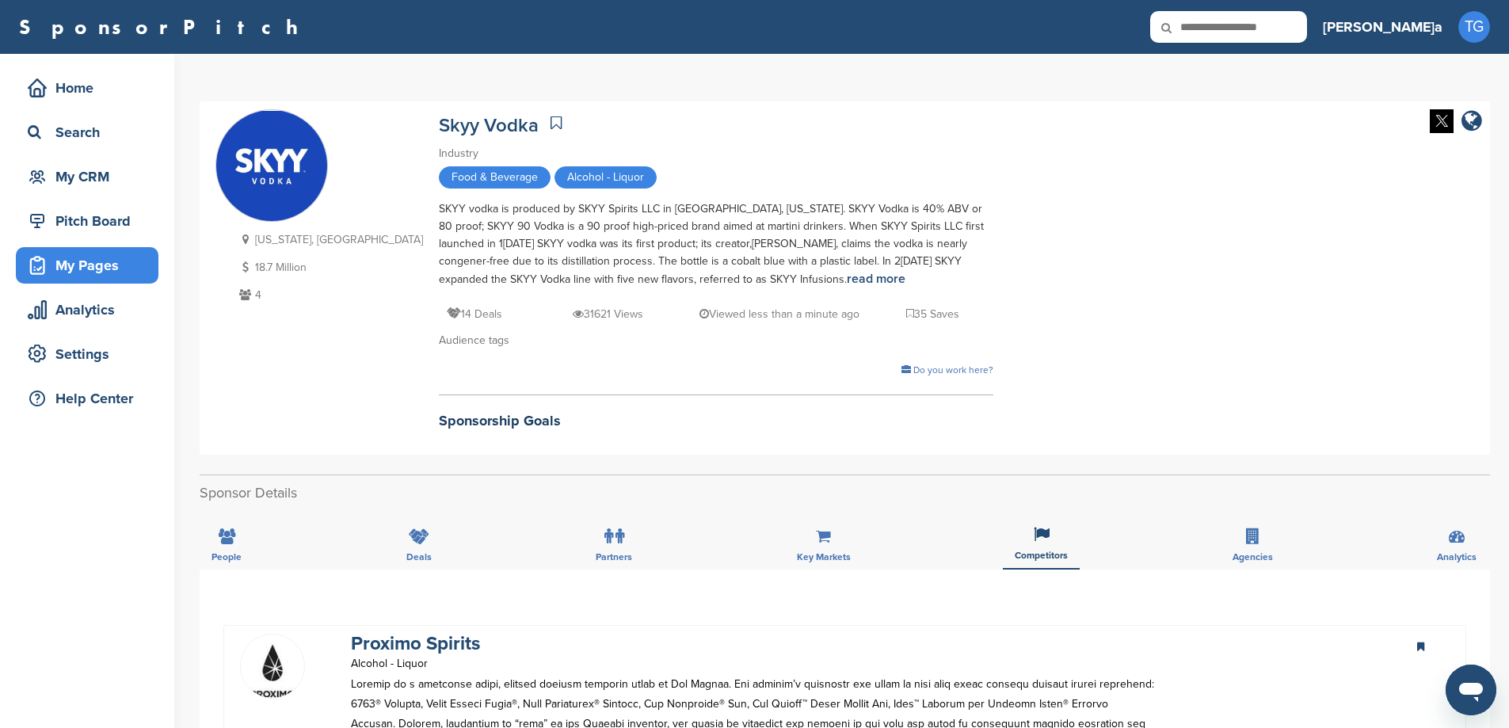
click at [74, 259] on div "My Pages" at bounding box center [91, 265] width 135 height 29
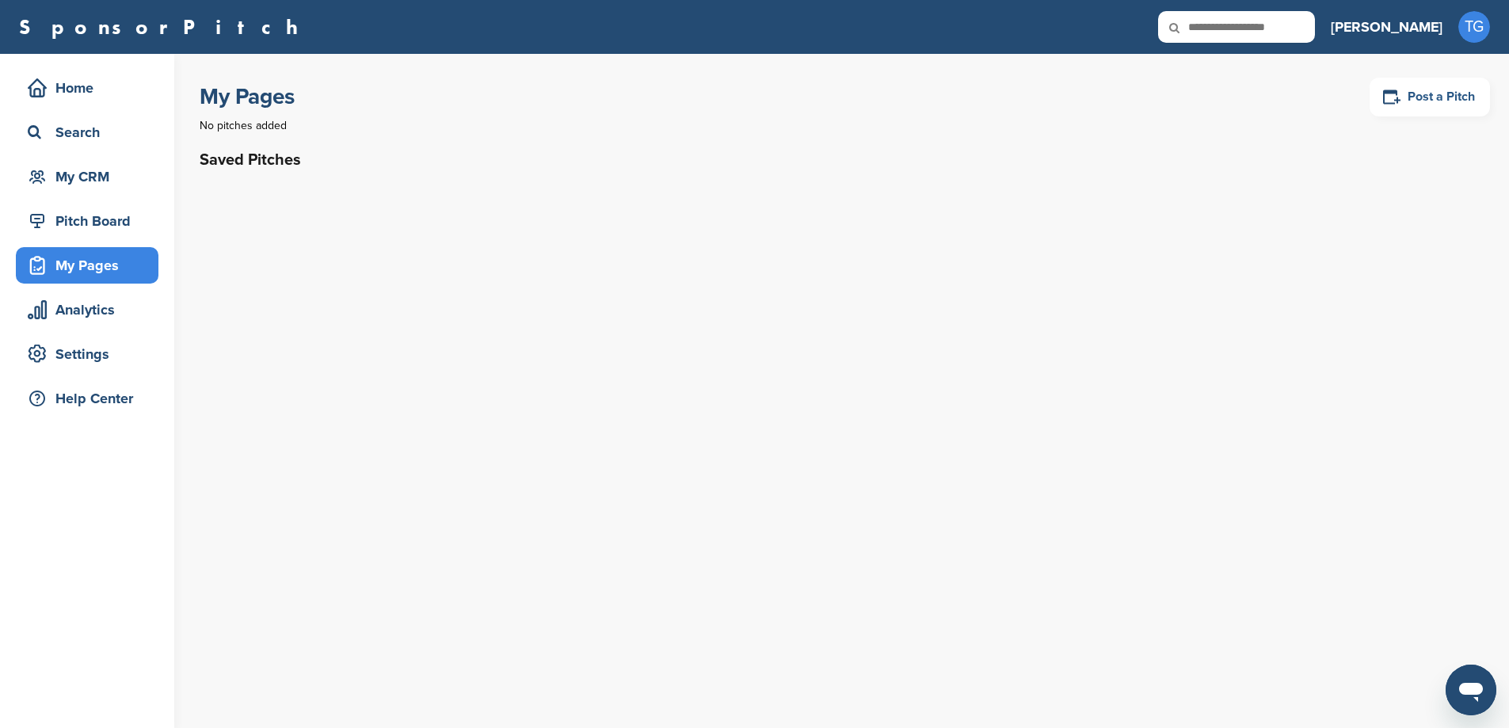
click at [1448, 106] on link "Post a Pitch" at bounding box center [1429, 97] width 120 height 39
click at [1406, 96] on link "Post a Pitch" at bounding box center [1429, 97] width 120 height 39
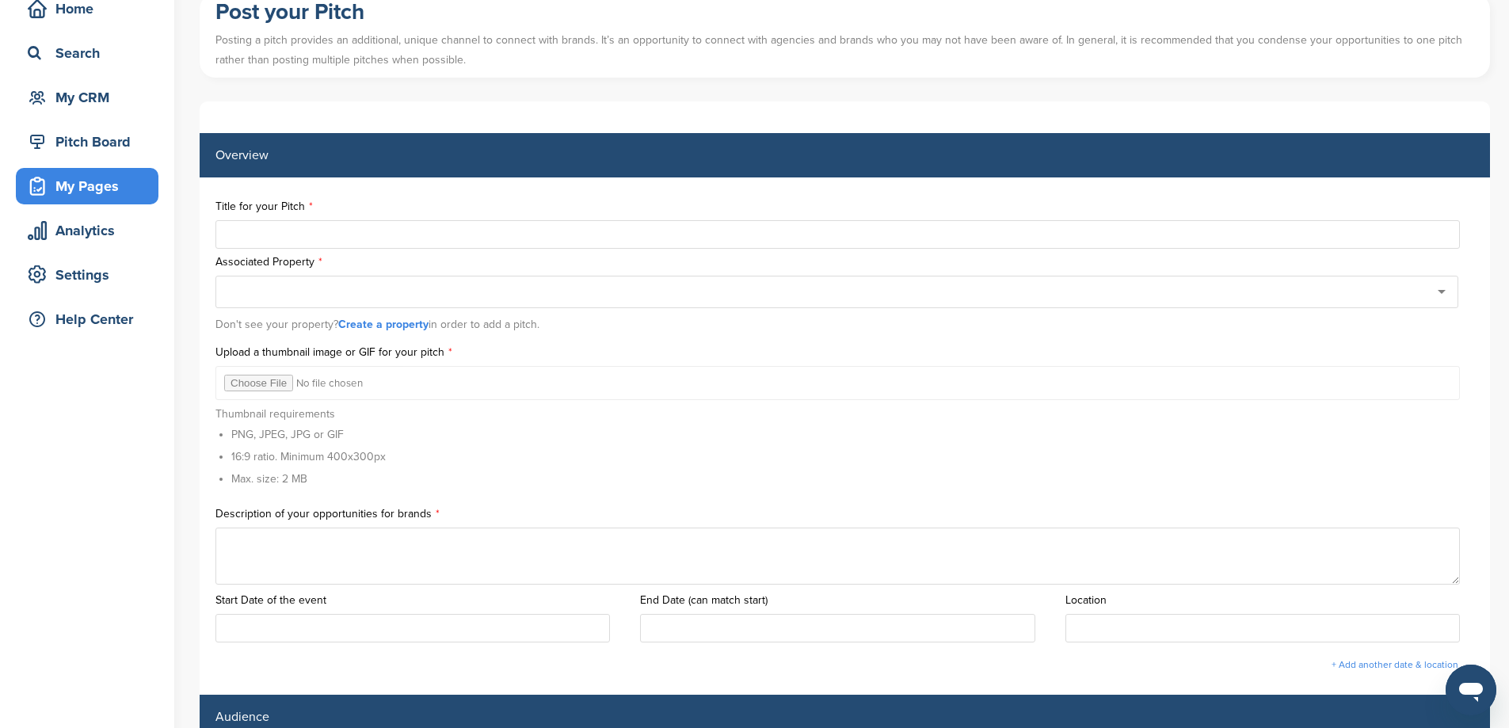
click at [314, 219] on div "Title for your Pitch" at bounding box center [844, 225] width 1258 height 48
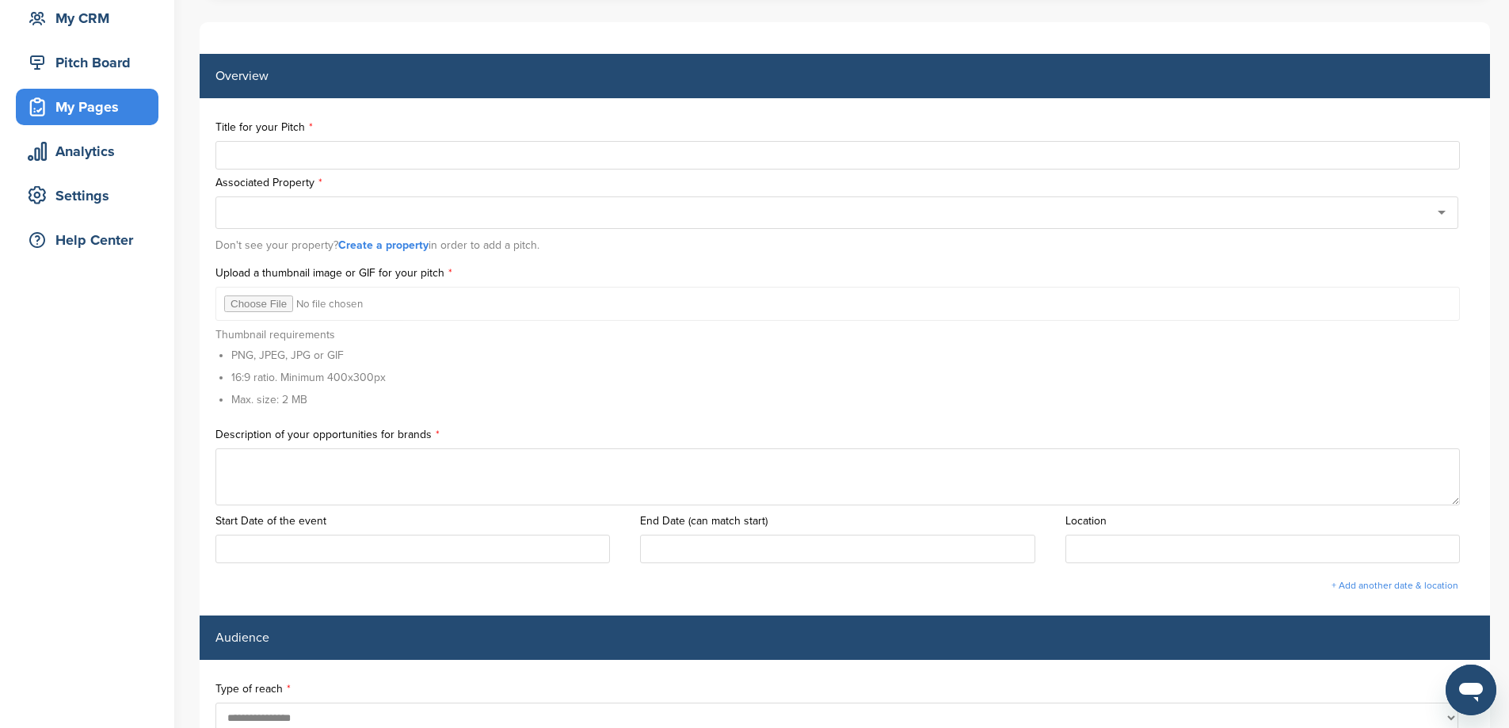
click at [379, 246] on link "Create a property" at bounding box center [383, 244] width 90 height 13
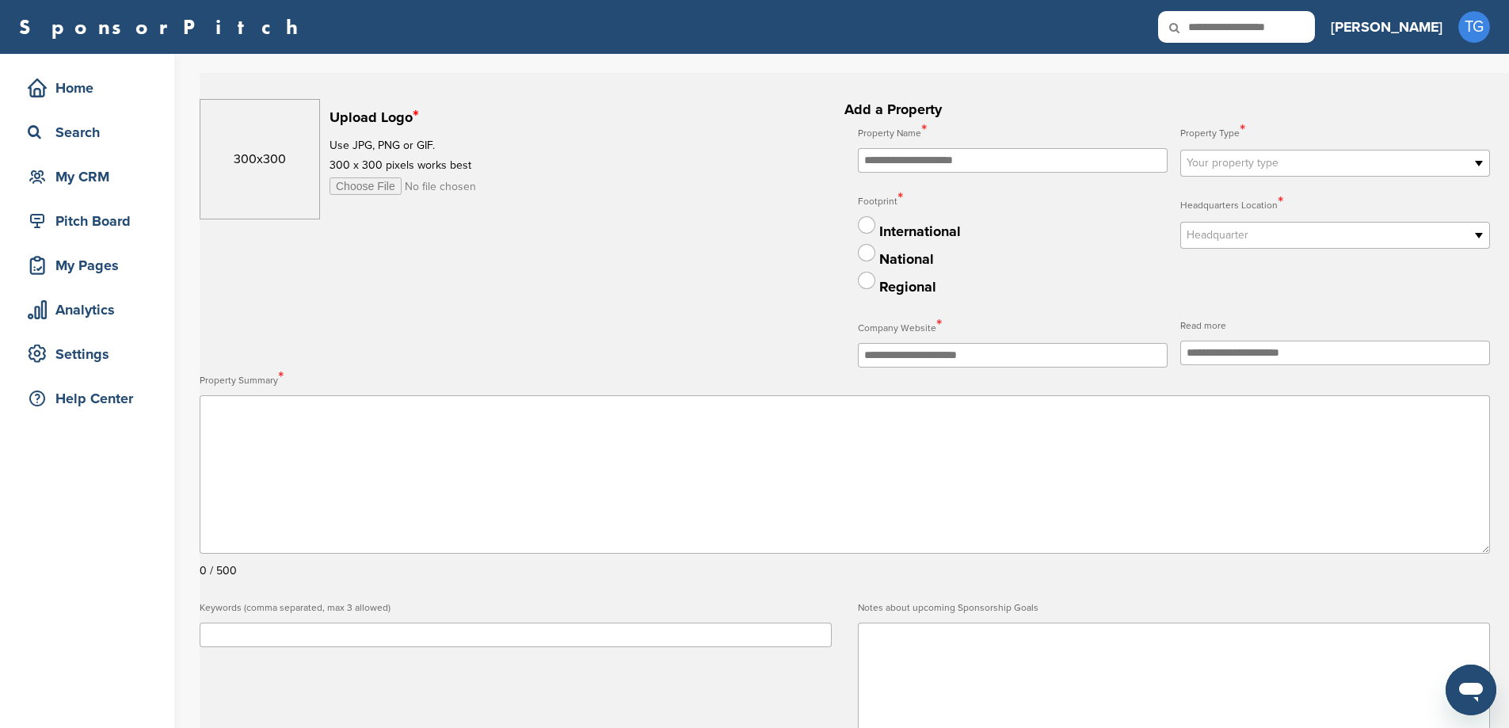
click at [360, 186] on input "file" at bounding box center [450, 185] width 242 height 17
type input "**********"
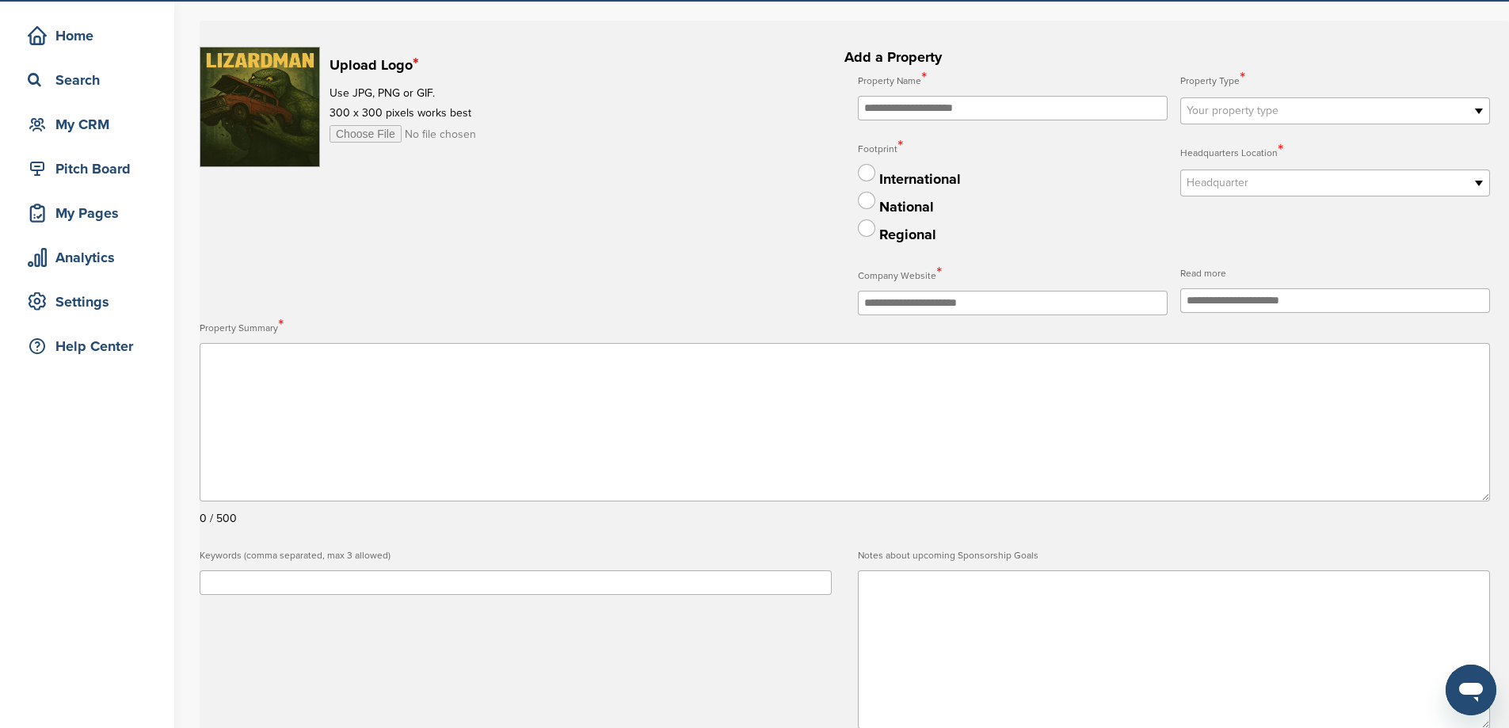
scroll to position [79, 0]
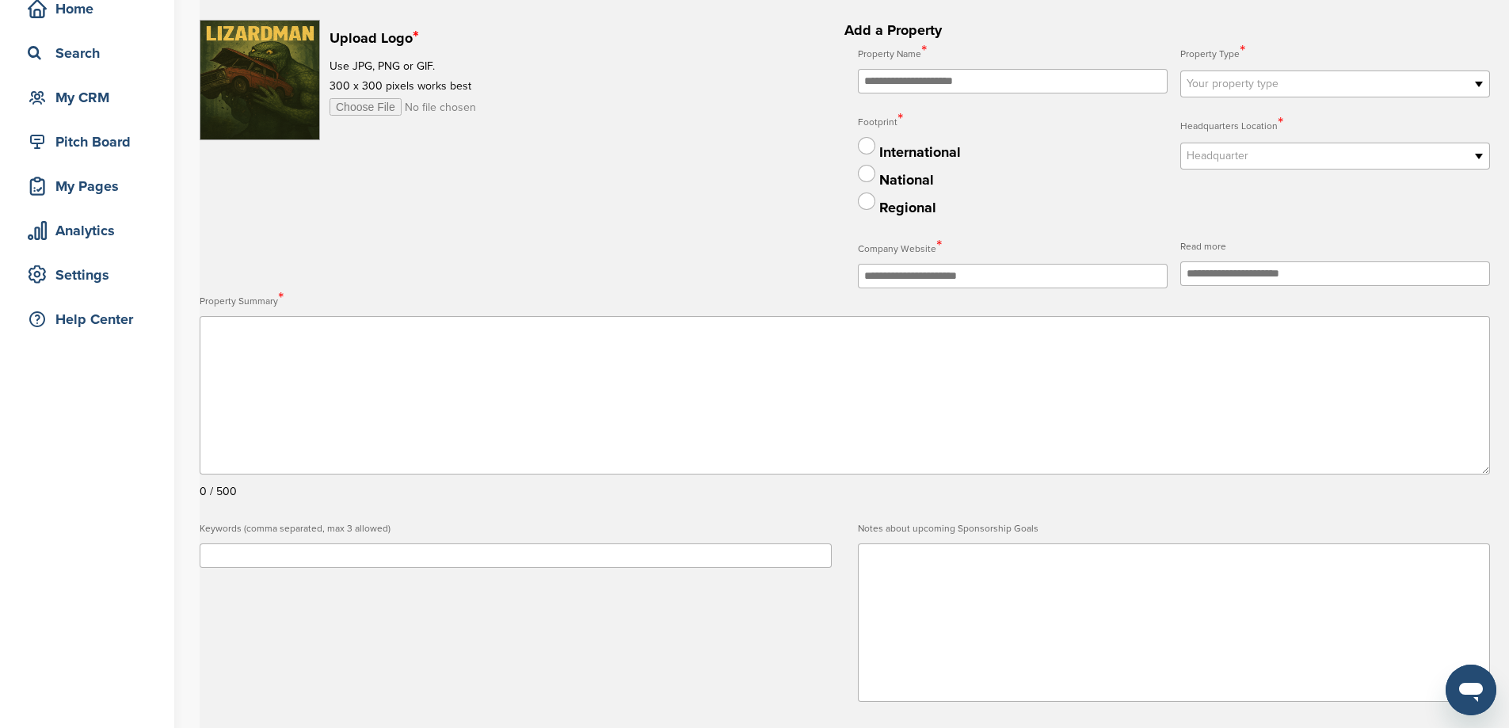
click at [1026, 74] on input "text" at bounding box center [1013, 81] width 310 height 25
type input "*********"
click at [1384, 81] on span "Your property type" at bounding box center [1324, 83] width 276 height 19
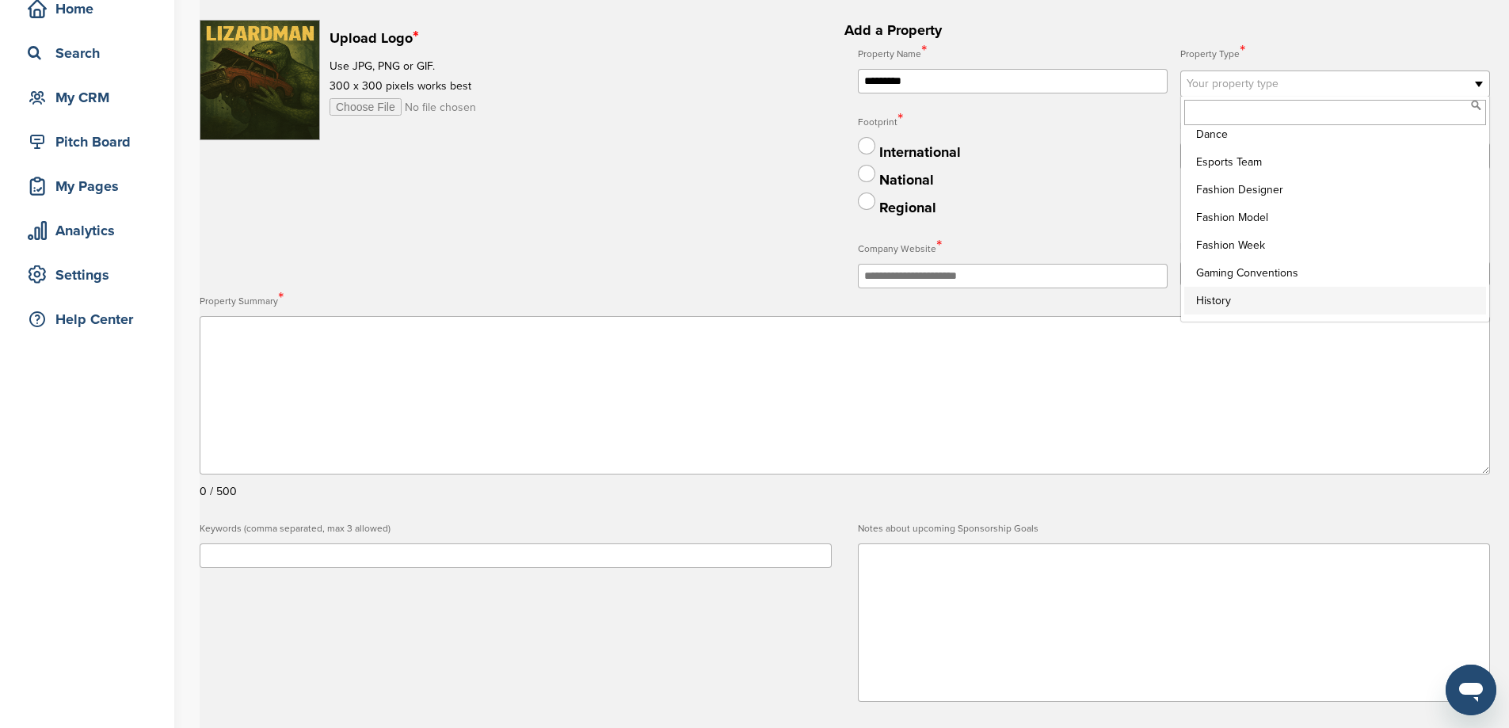
scroll to position [380, 0]
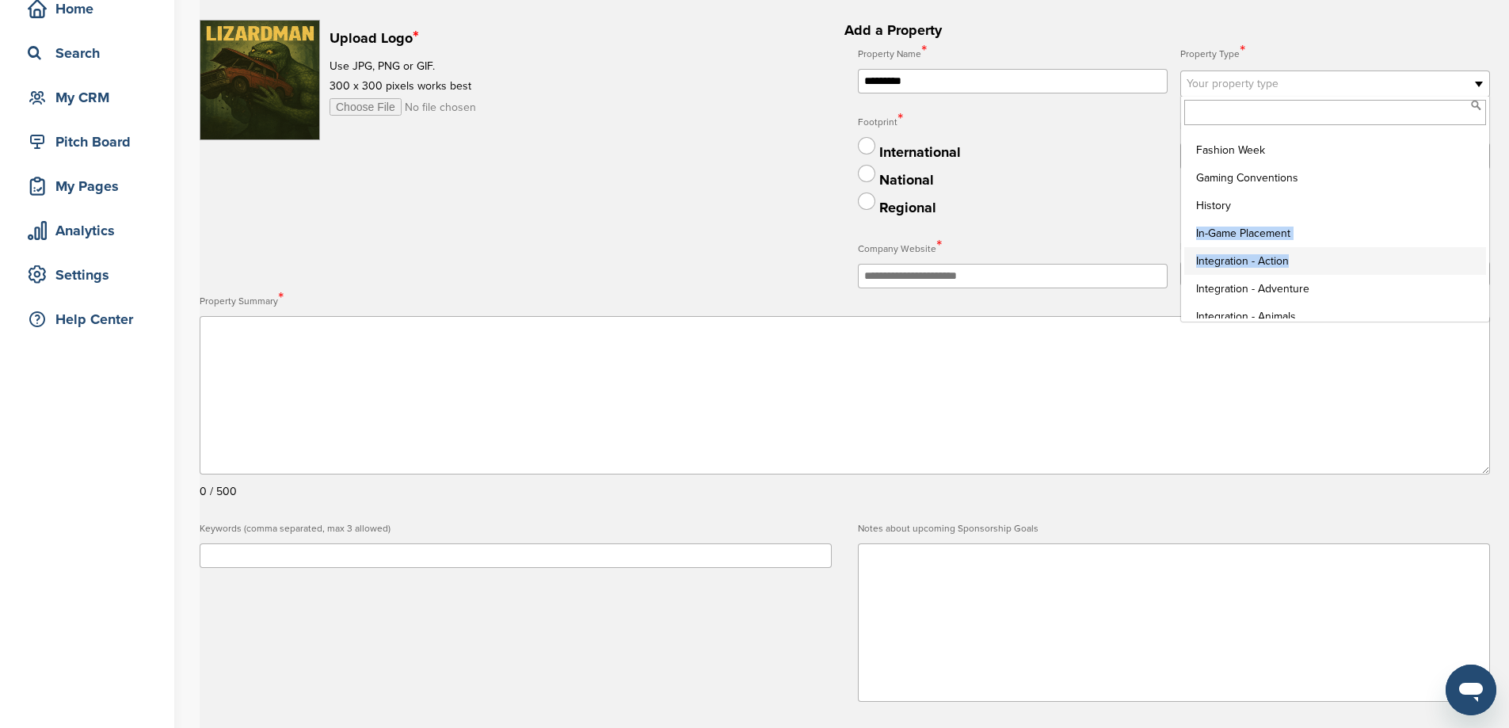
drag, startPoint x: 1315, startPoint y: 210, endPoint x: 1316, endPoint y: 273, distance: 63.4
click at [1316, 273] on ul "Arts & Entertainment Actor/Actress Amusement Park Aquariums Art Museum Award Sh…" at bounding box center [1333, 223] width 305 height 190
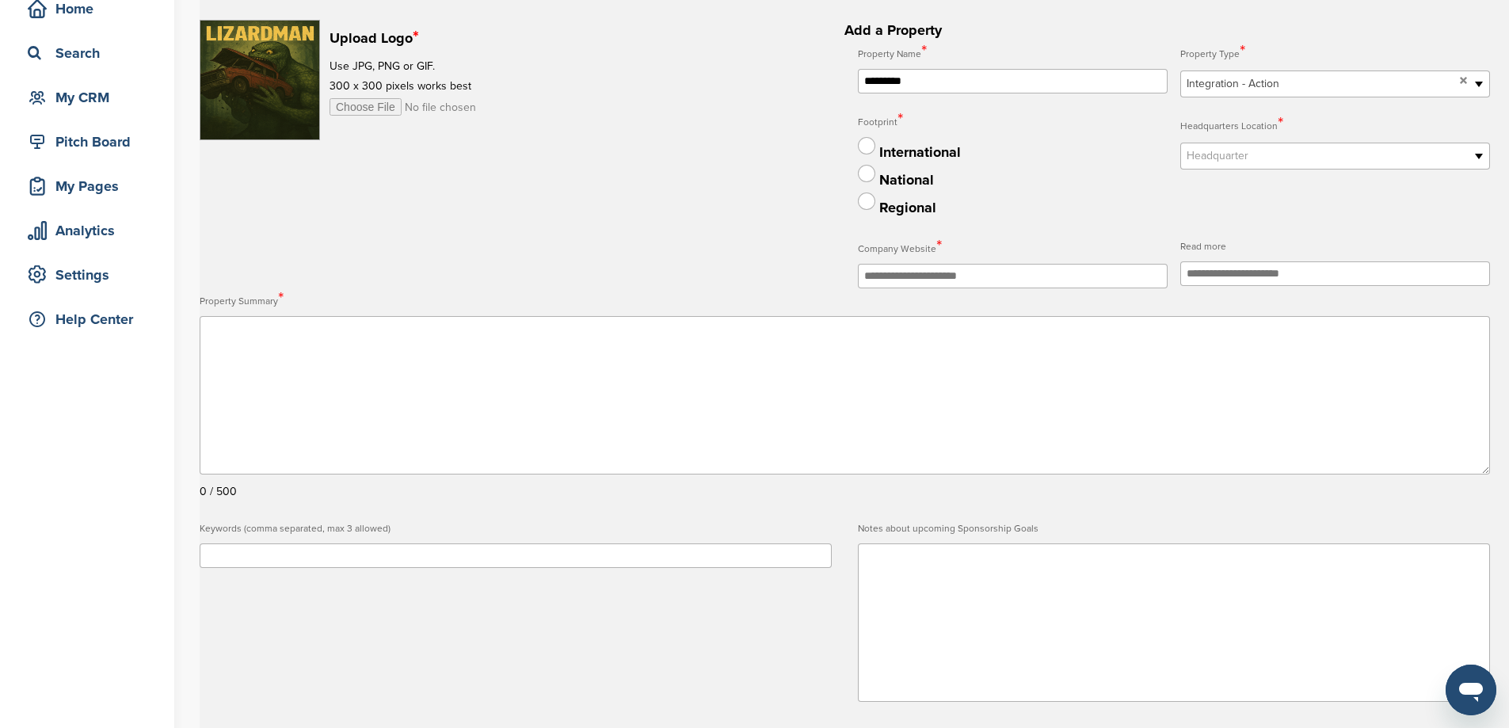
click at [1339, 78] on span "Integration - Action" at bounding box center [1319, 83] width 267 height 19
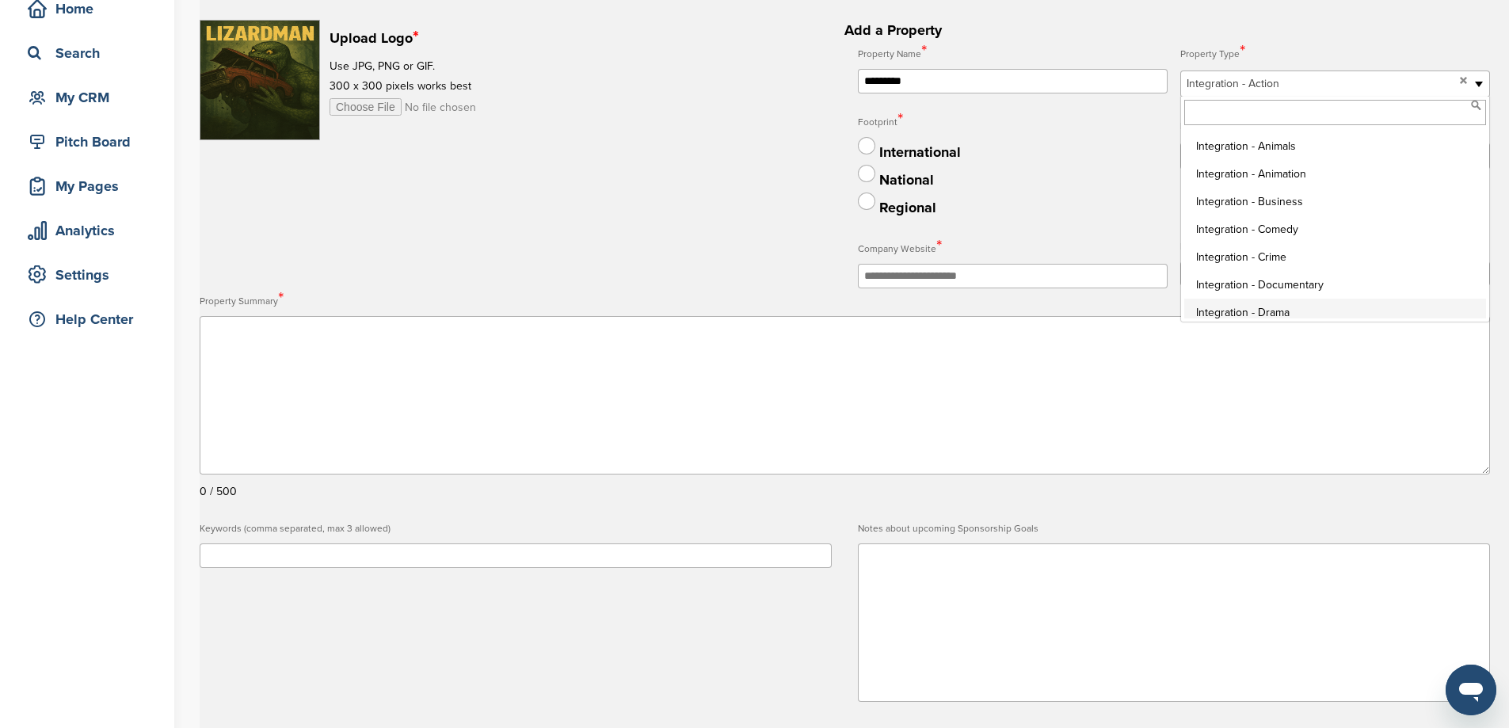
scroll to position [558, 0]
click at [1285, 223] on li "Integration - Comedy" at bounding box center [1335, 221] width 302 height 28
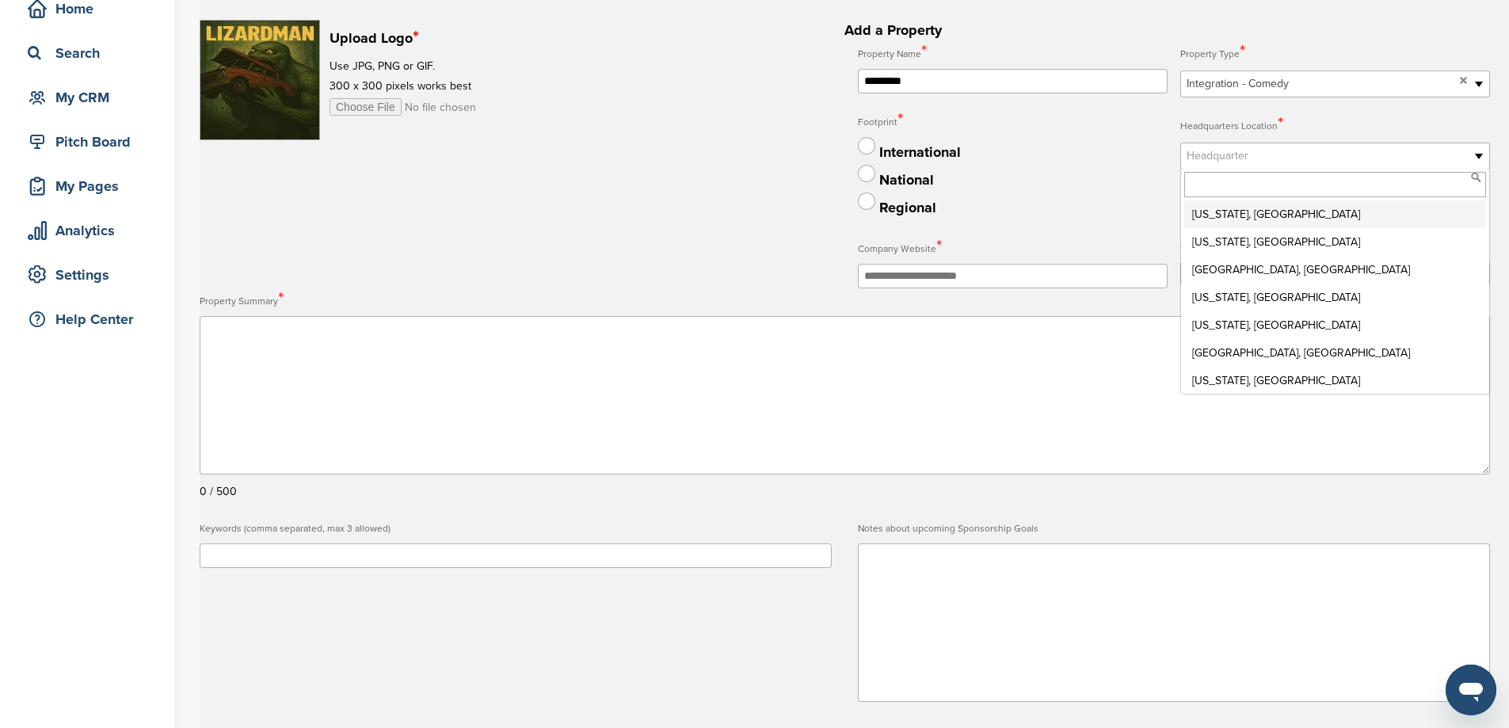
click at [1242, 150] on span "Headquarter" at bounding box center [1324, 156] width 276 height 19
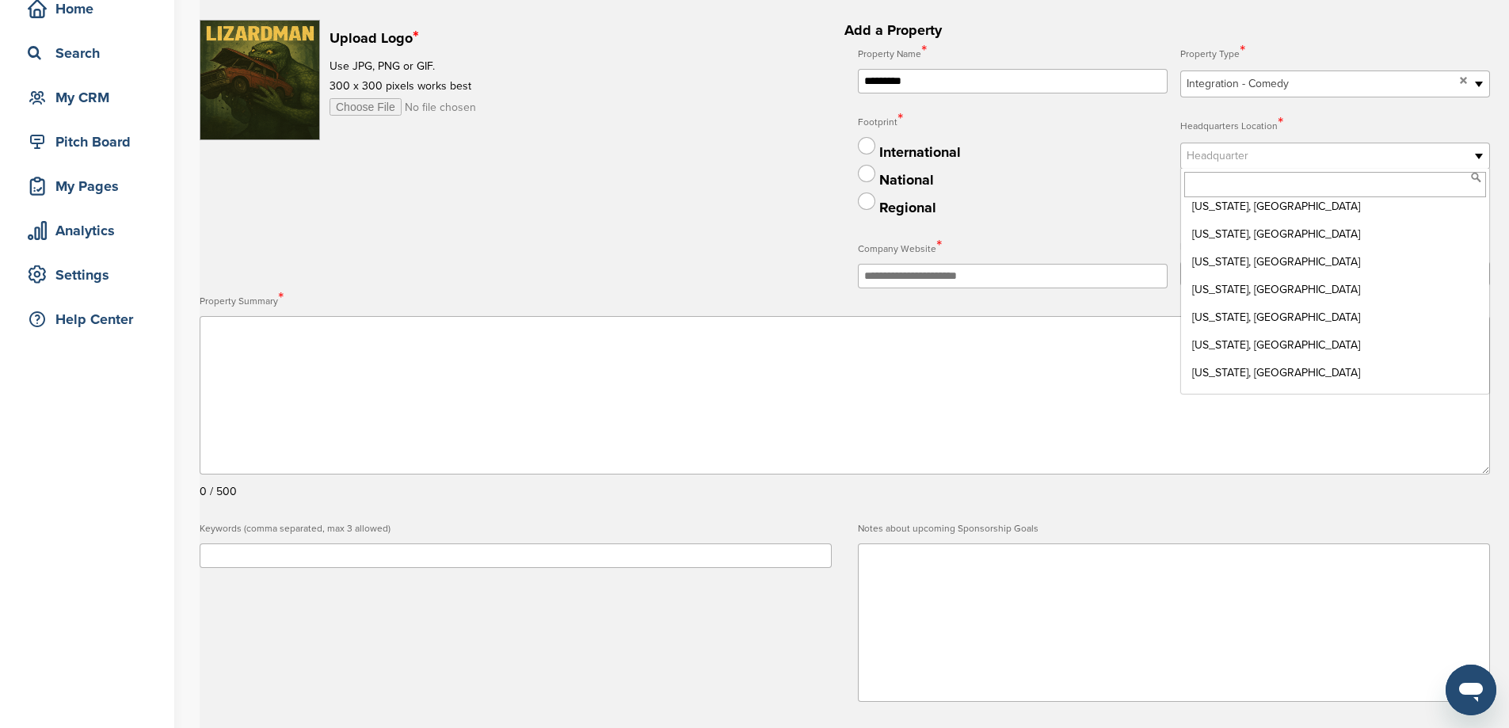
scroll to position [380, 0]
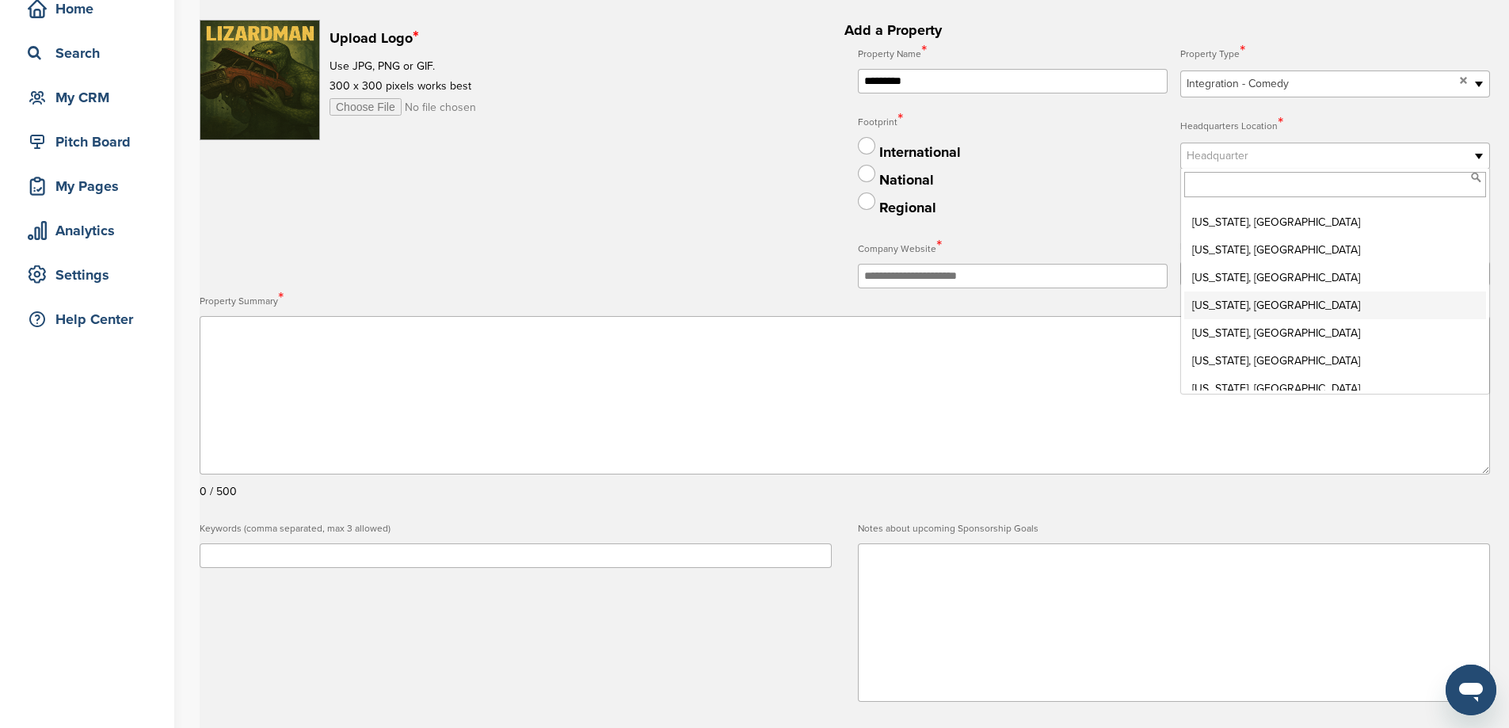
click at [1259, 306] on li "[US_STATE], [GEOGRAPHIC_DATA]" at bounding box center [1335, 305] width 302 height 28
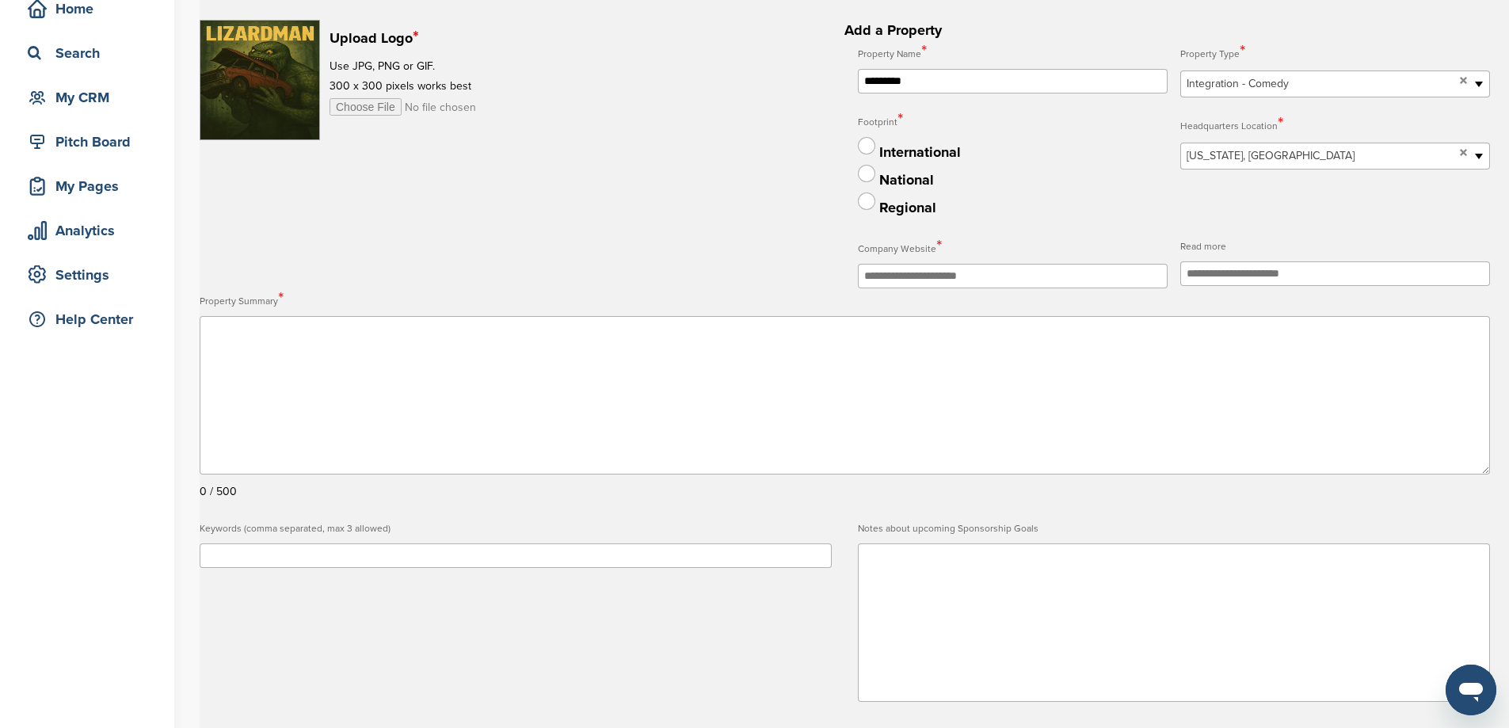
click at [1005, 280] on input "text" at bounding box center [1013, 276] width 310 height 25
type input "**********"
click at [1135, 634] on textarea at bounding box center [1174, 622] width 632 height 158
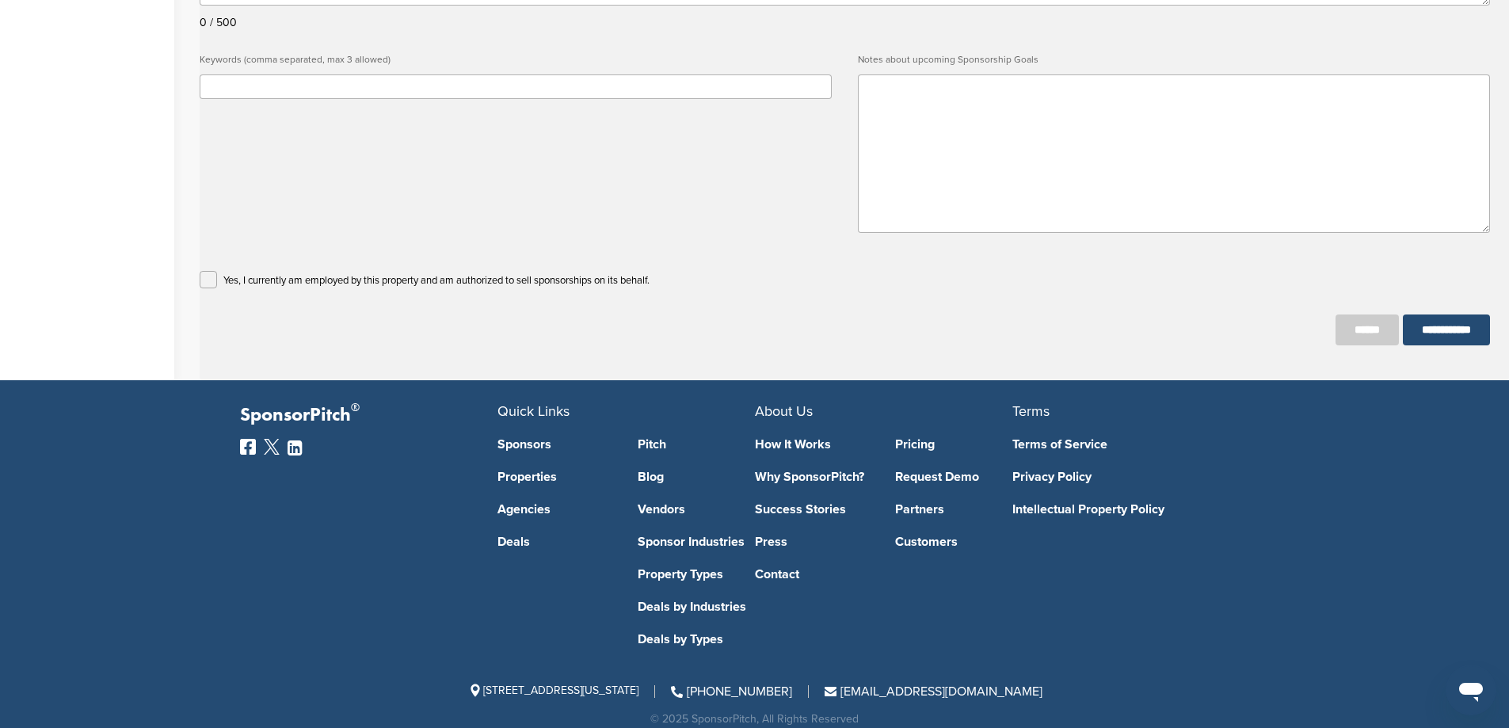
scroll to position [554, 0]
